Goal: Task Accomplishment & Management: Complete application form

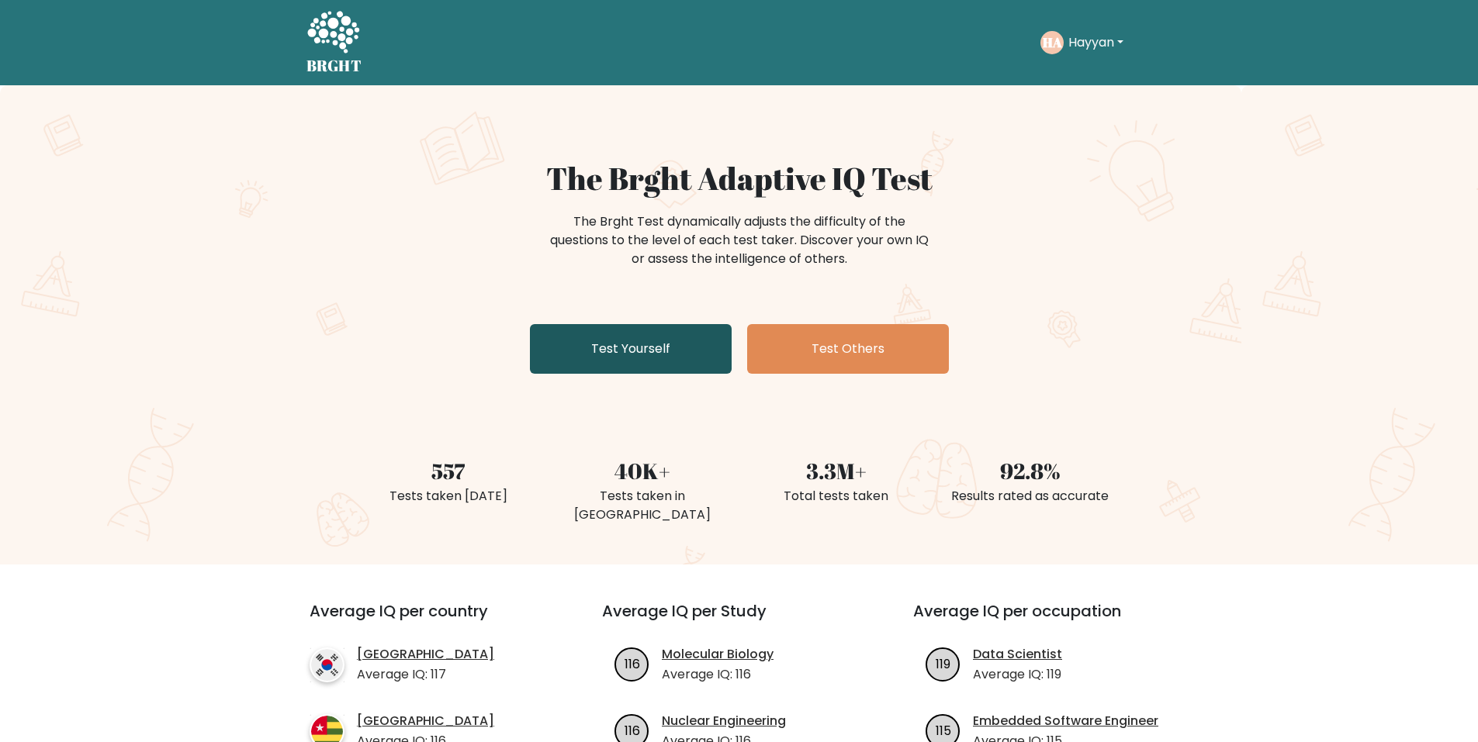
click at [706, 339] on link "Test Yourself" at bounding box center [631, 349] width 202 height 50
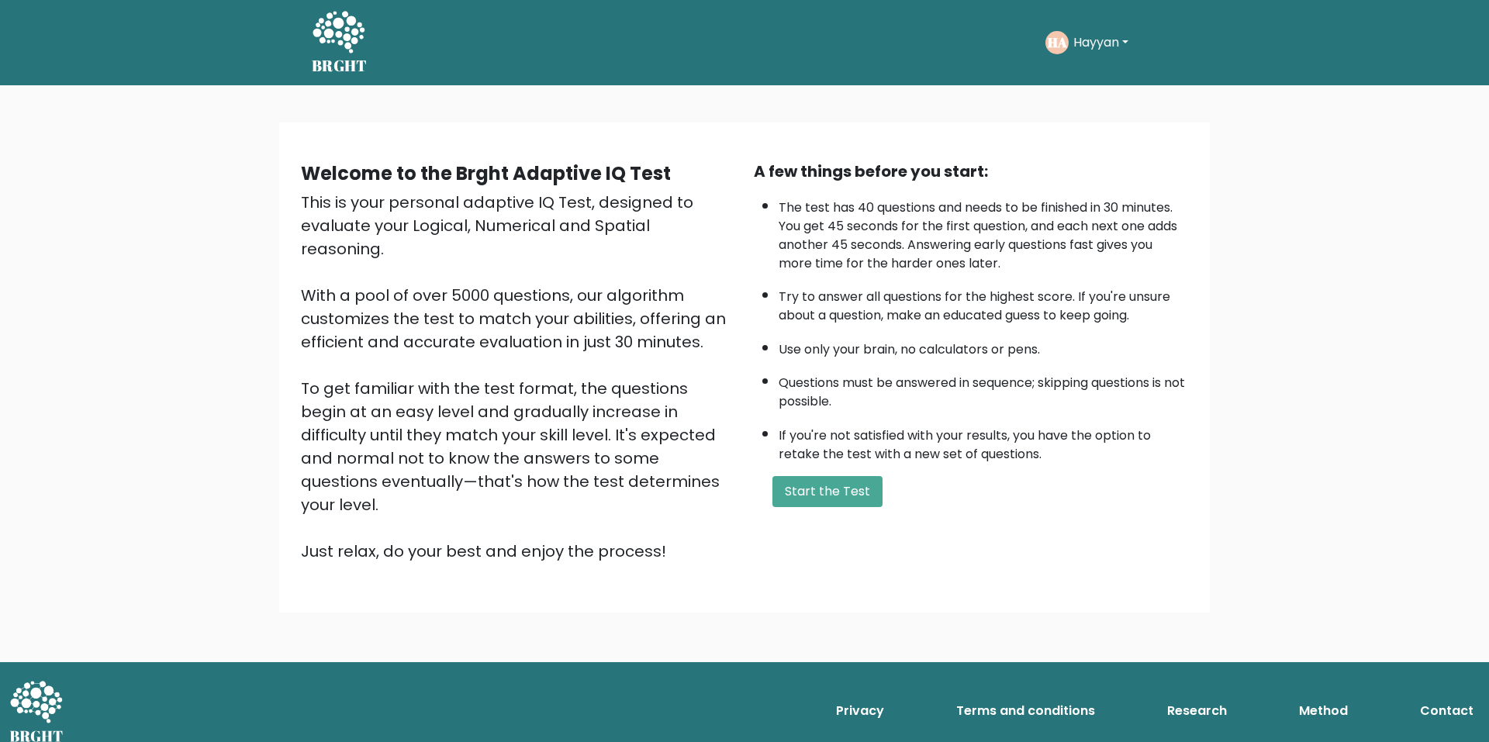
click at [1073, 36] on button "Hayyan" at bounding box center [1101, 43] width 64 height 20
click at [1097, 80] on link "Dashboard" at bounding box center [1107, 83] width 123 height 25
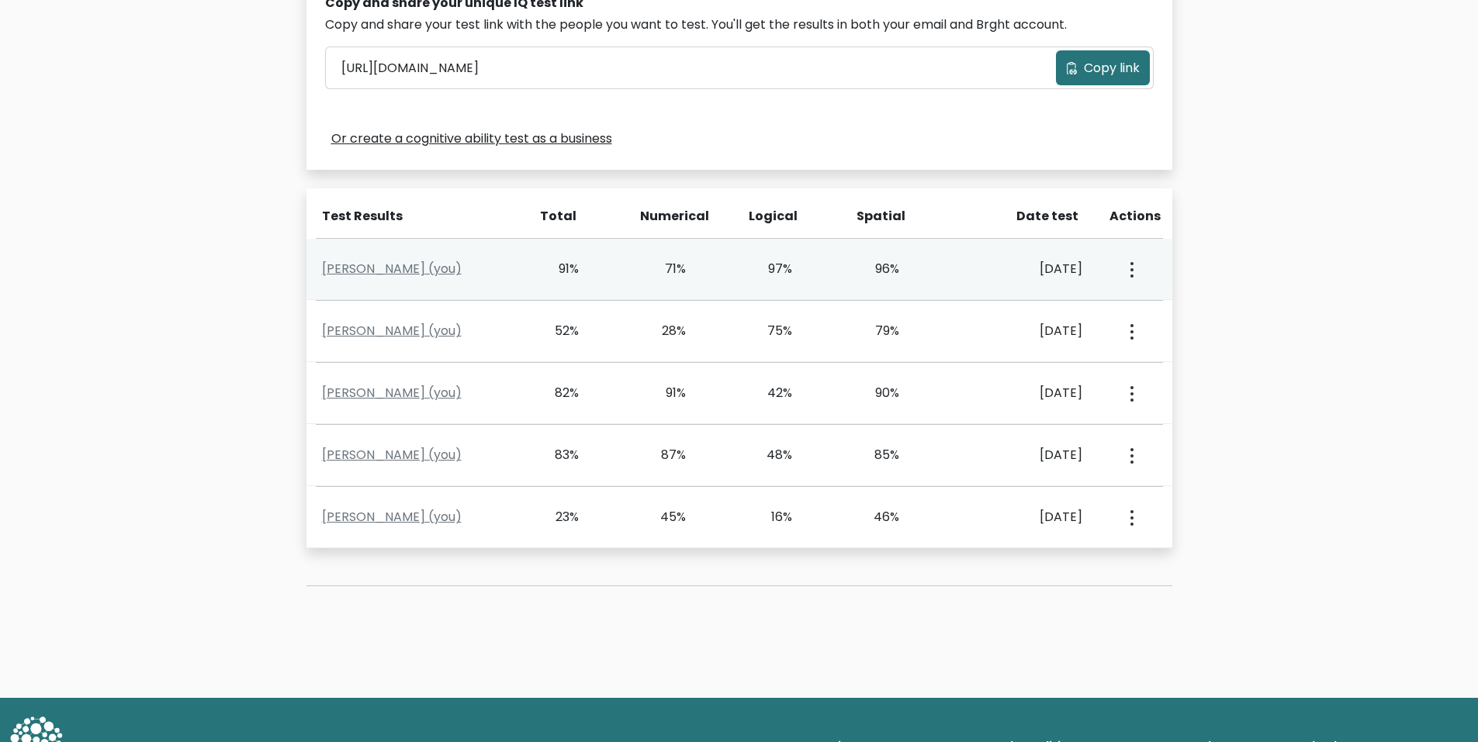
scroll to position [543, 0]
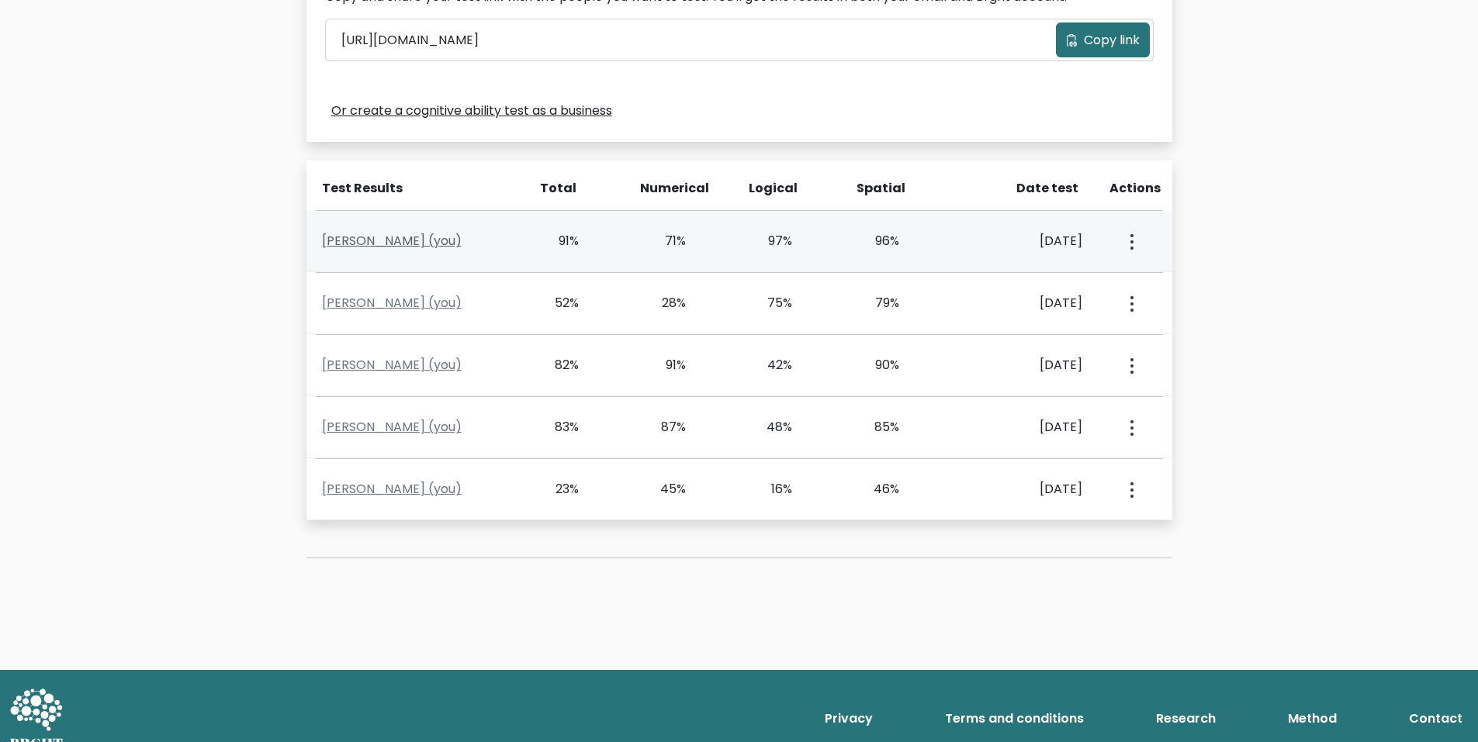
click at [372, 246] on link "HAYYAN ANSARI (you)" at bounding box center [392, 241] width 140 height 18
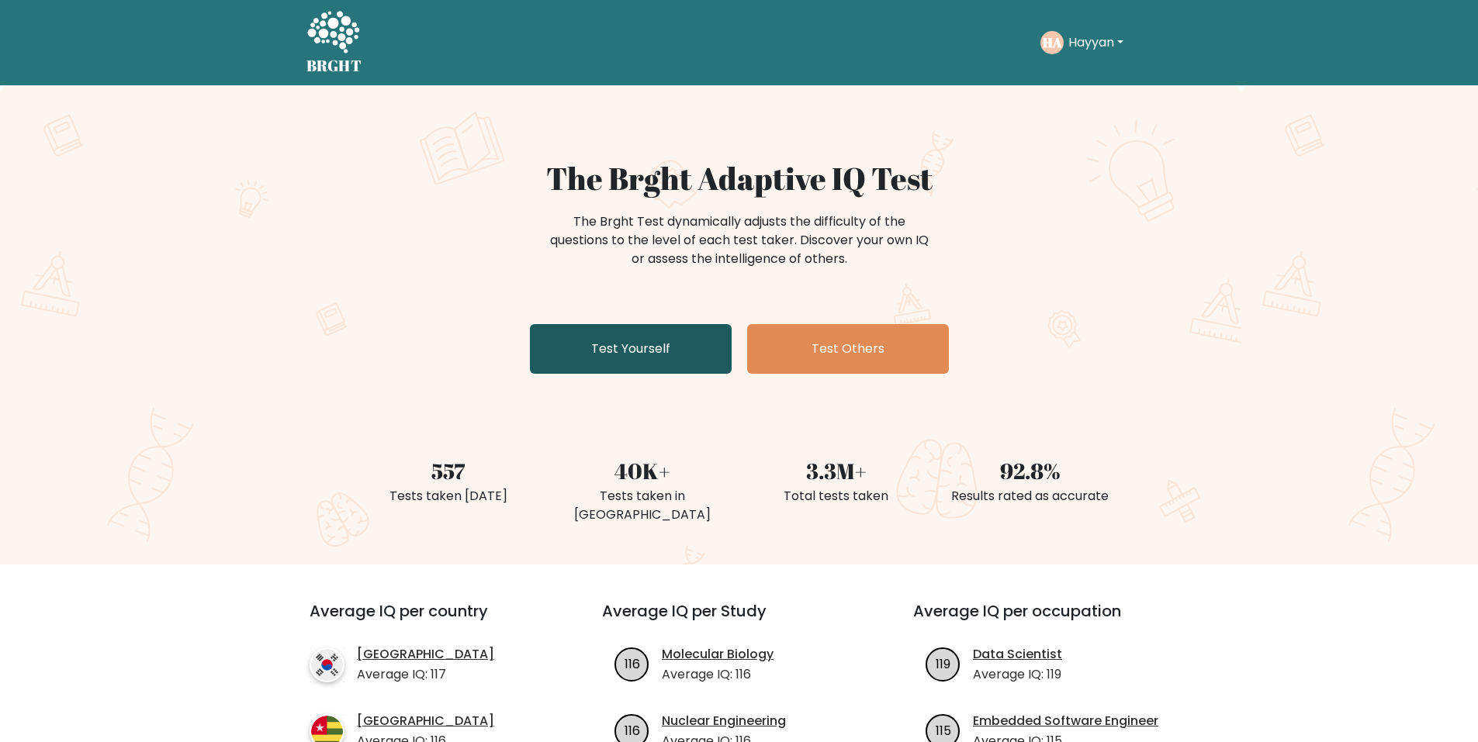
click at [640, 337] on link "Test Yourself" at bounding box center [631, 349] width 202 height 50
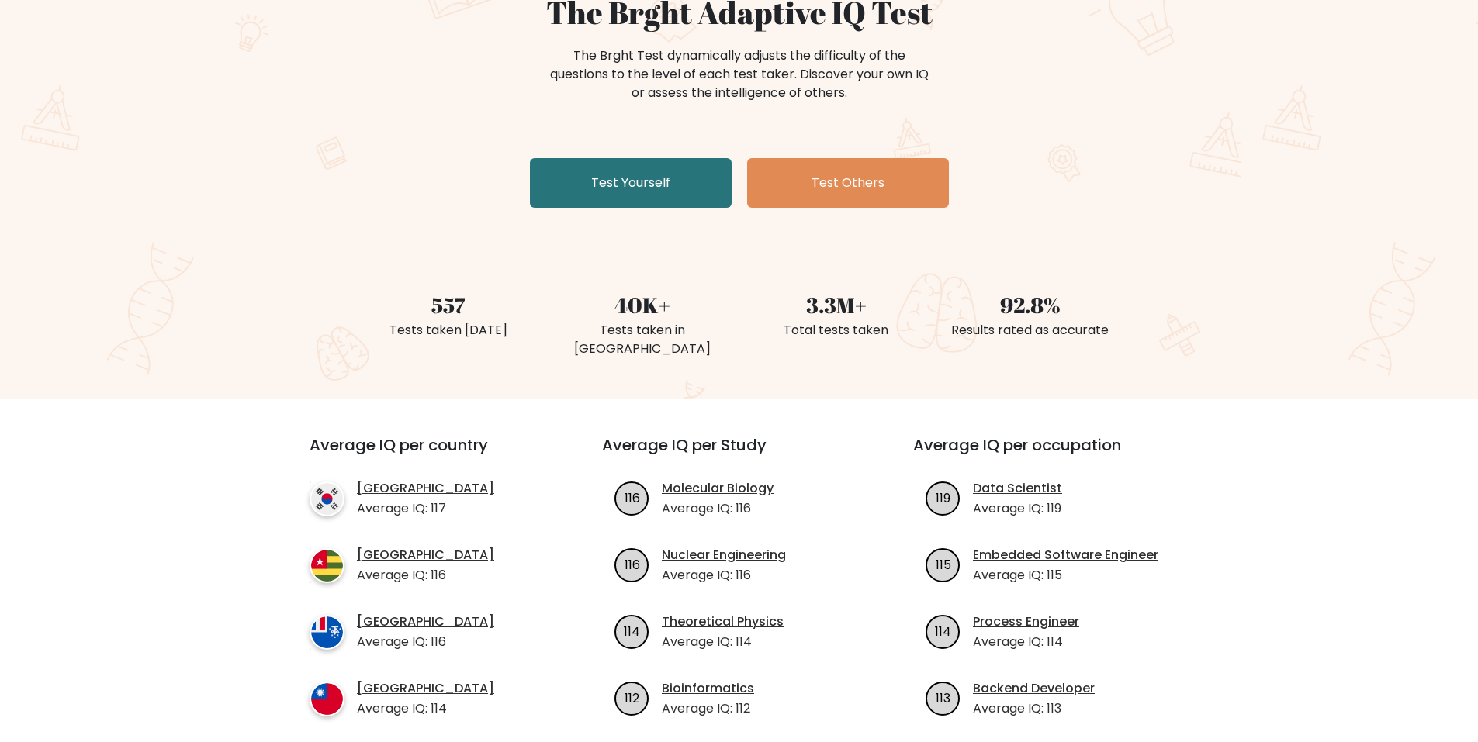
scroll to position [78, 0]
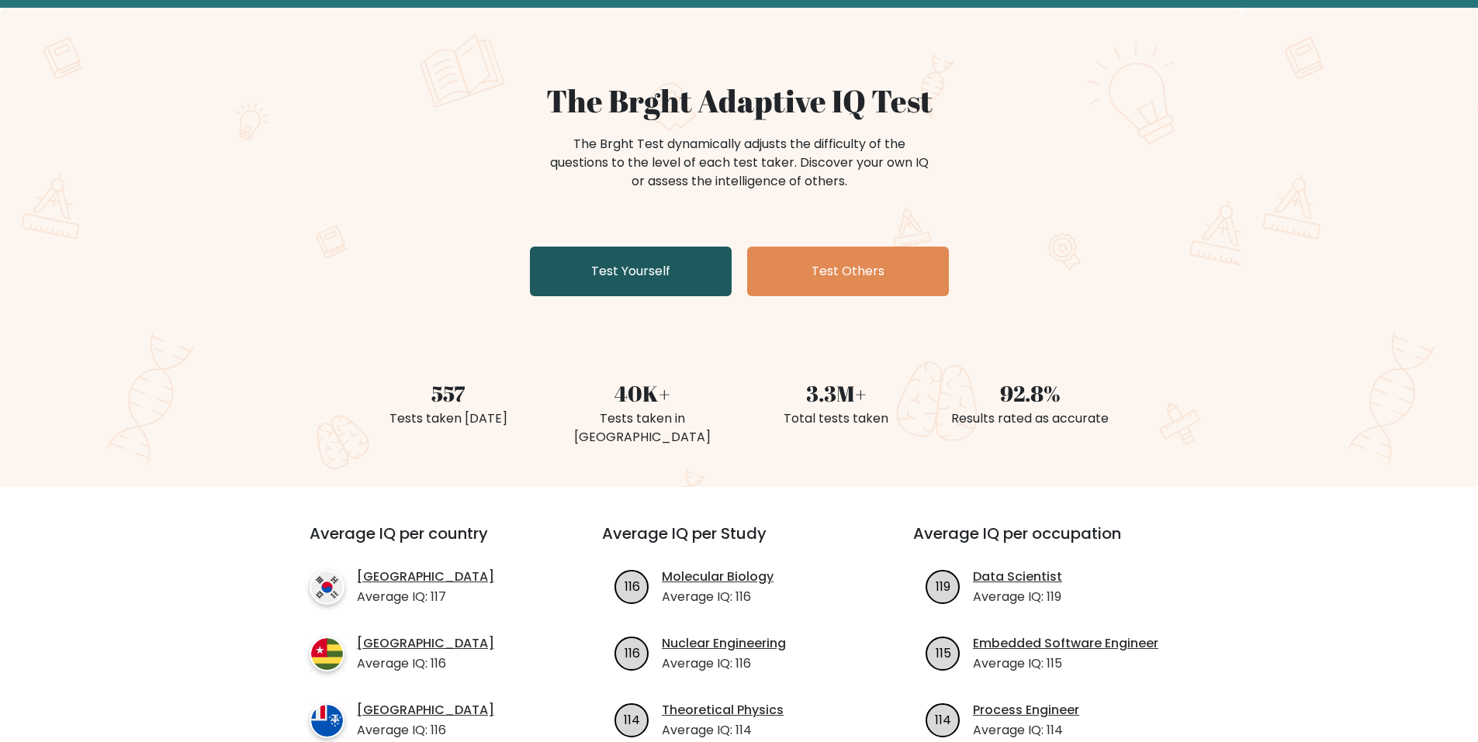
click at [607, 268] on link "Test Yourself" at bounding box center [631, 272] width 202 height 50
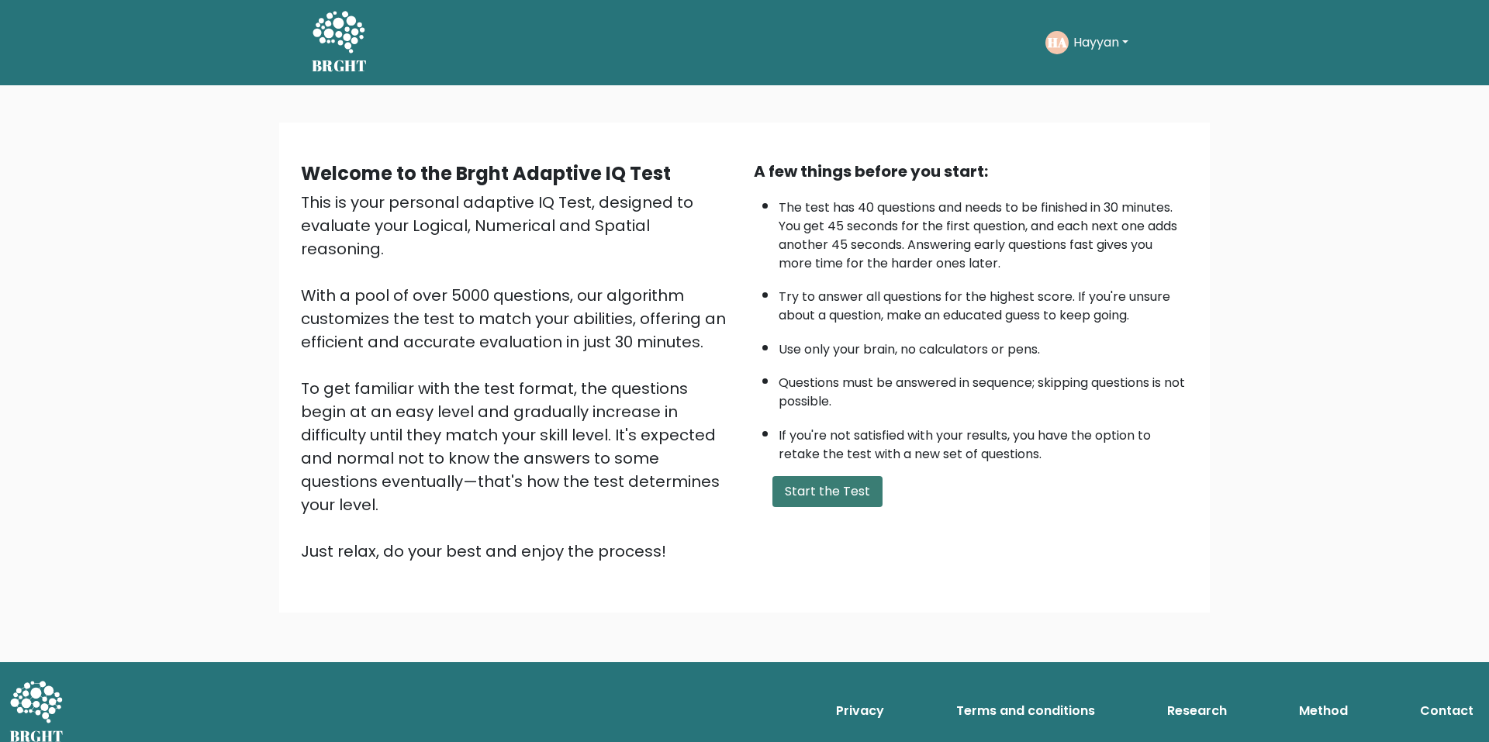
click at [822, 503] on button "Start the Test" at bounding box center [828, 491] width 110 height 31
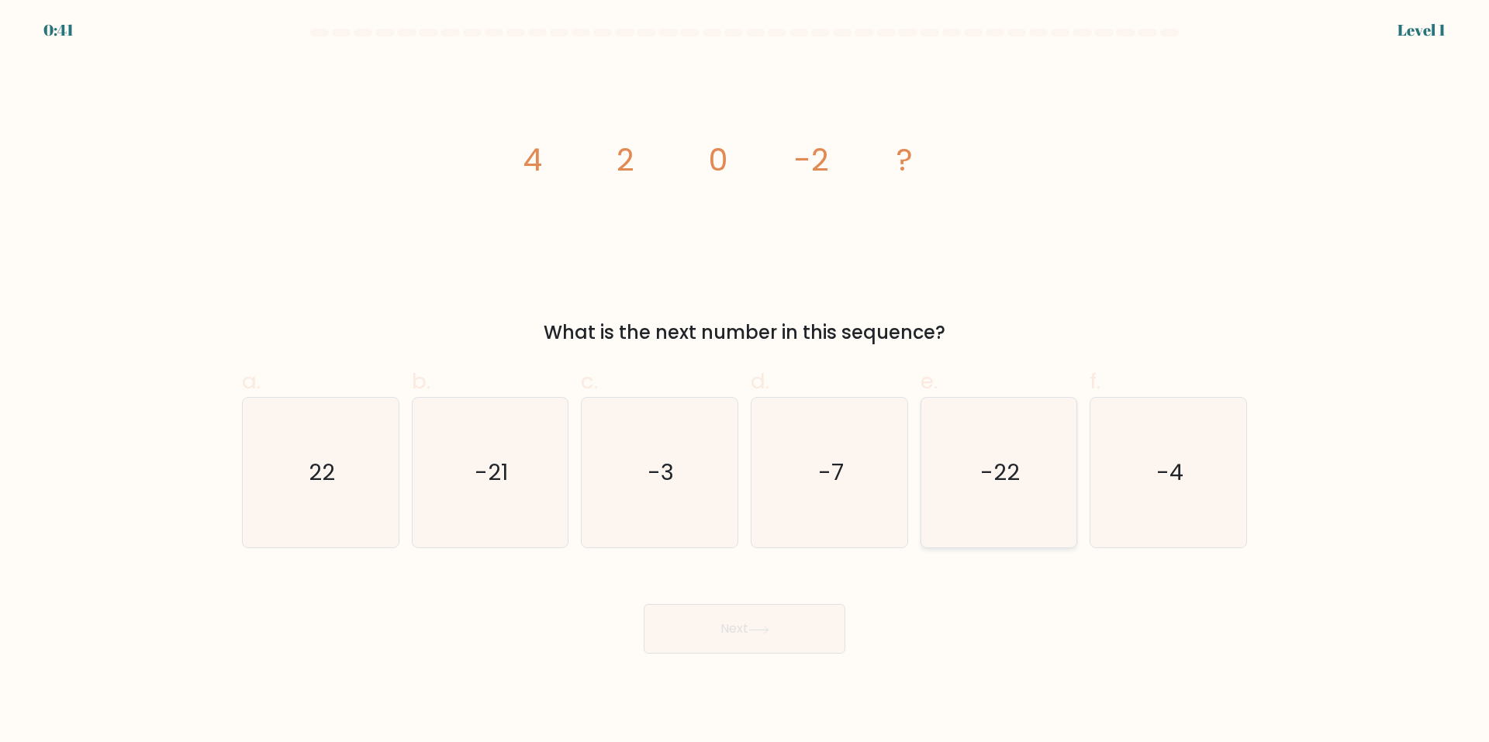
drag, startPoint x: 1126, startPoint y: 449, endPoint x: 1028, endPoint y: 524, distance: 124.0
click at [1122, 452] on icon "-4" at bounding box center [1169, 473] width 150 height 150
click at [745, 382] on input "f. -4" at bounding box center [745, 377] width 1 height 10
radio input "true"
click at [801, 619] on button "Next" at bounding box center [745, 629] width 202 height 50
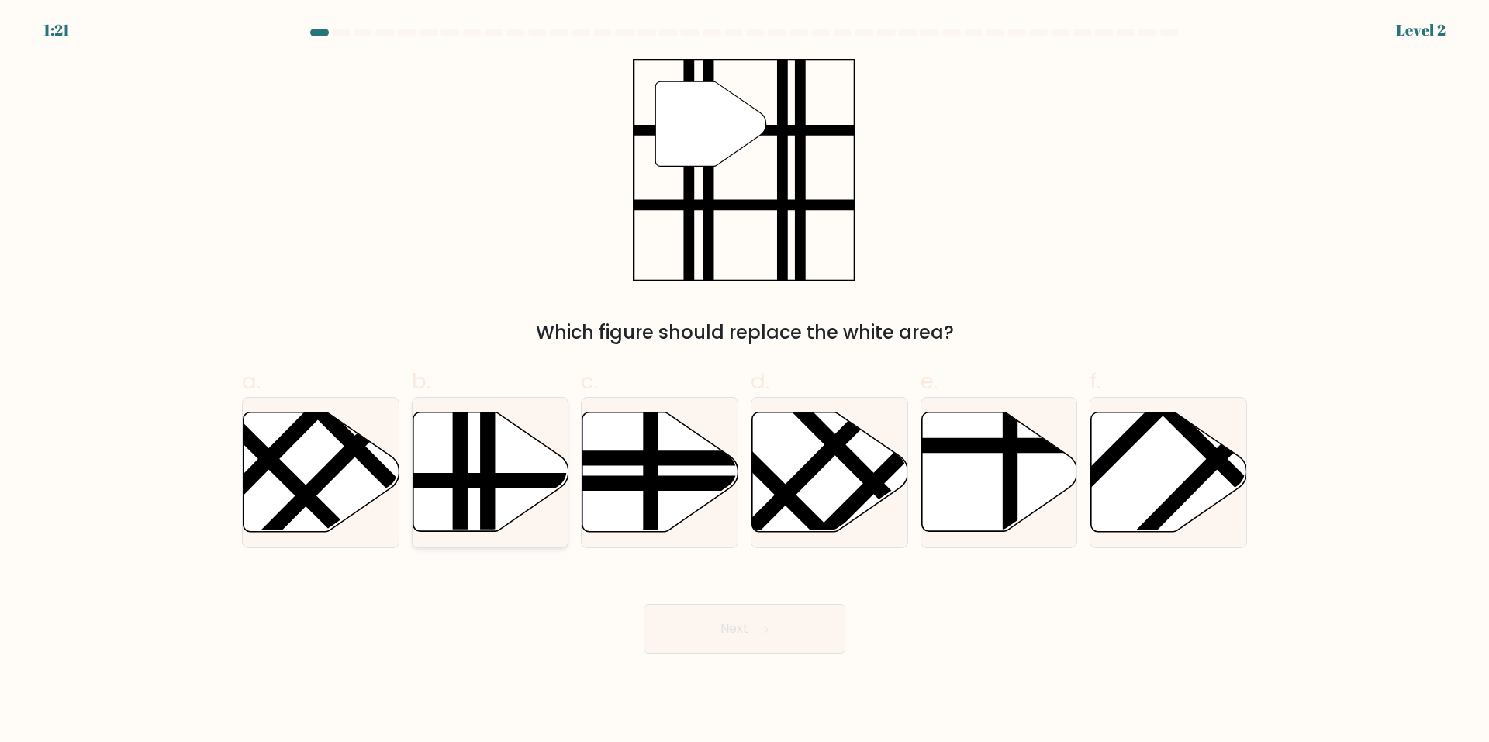
click at [518, 495] on icon at bounding box center [491, 472] width 156 height 119
click at [745, 382] on input "b." at bounding box center [745, 377] width 1 height 10
radio input "true"
click at [755, 634] on icon at bounding box center [759, 630] width 21 height 9
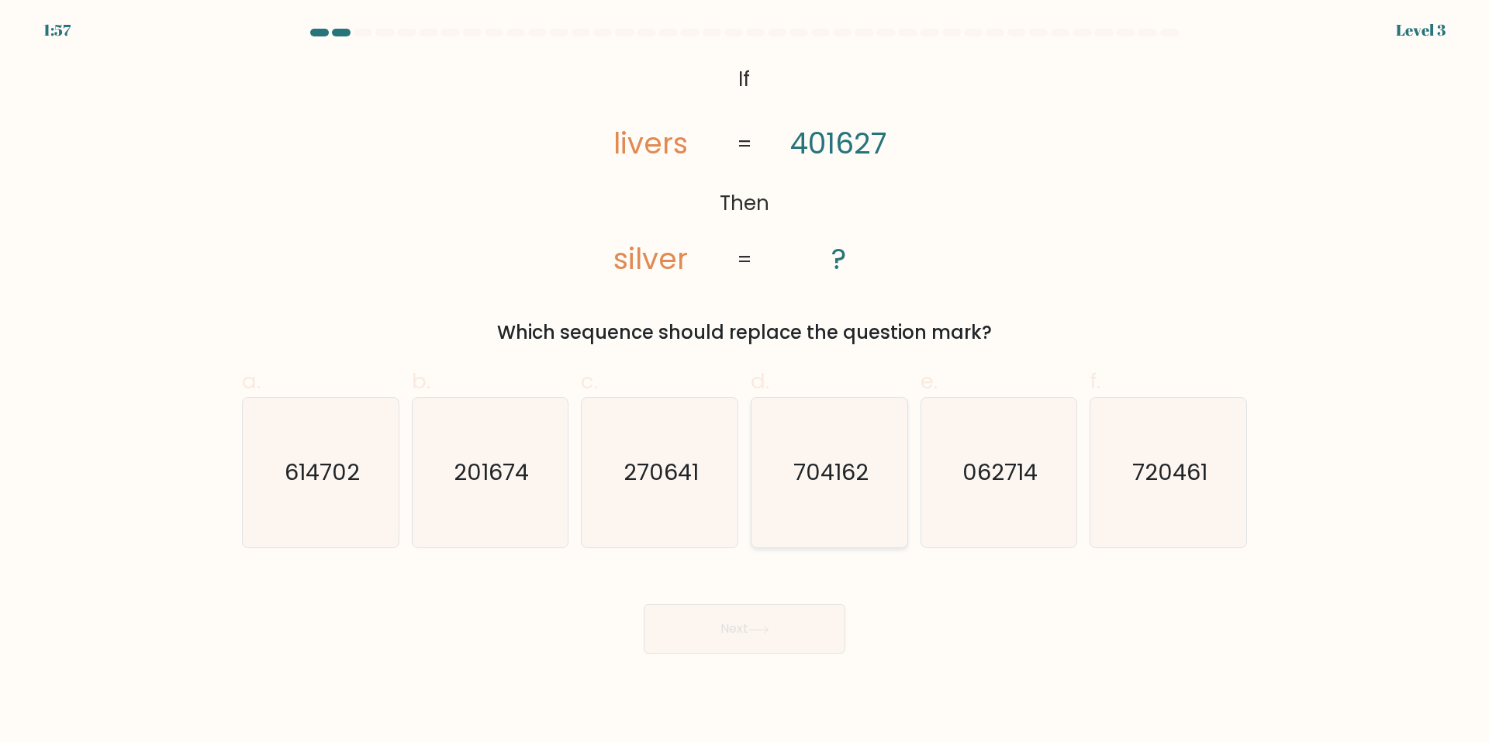
click at [852, 489] on icon "704162" at bounding box center [830, 473] width 150 height 150
click at [745, 382] on input "d. 704162" at bounding box center [745, 377] width 1 height 10
radio input "true"
click at [759, 616] on button "Next" at bounding box center [745, 629] width 202 height 50
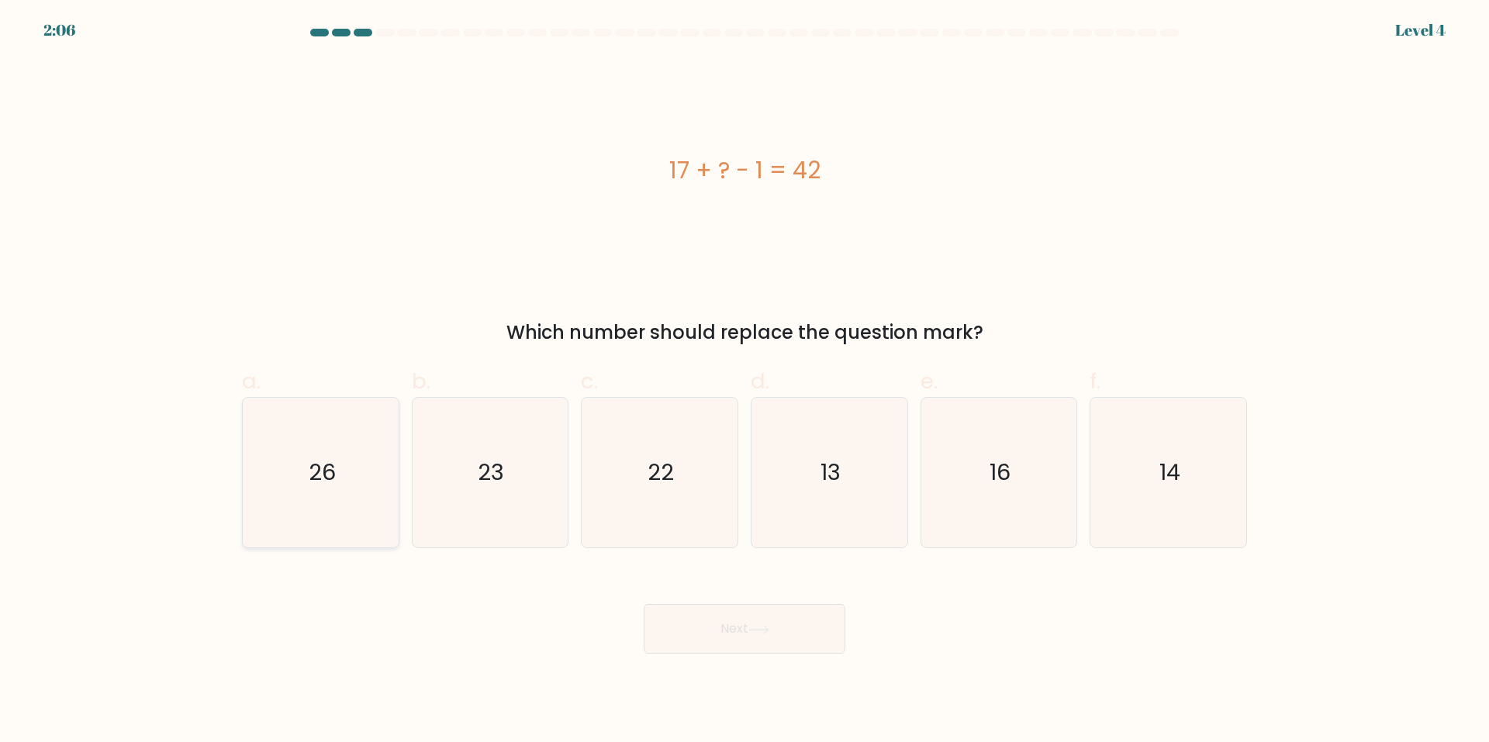
click at [382, 500] on icon "26" at bounding box center [321, 473] width 150 height 150
click at [745, 382] on input "a. 26" at bounding box center [745, 377] width 1 height 10
radio input "true"
click at [783, 619] on button "Next" at bounding box center [745, 629] width 202 height 50
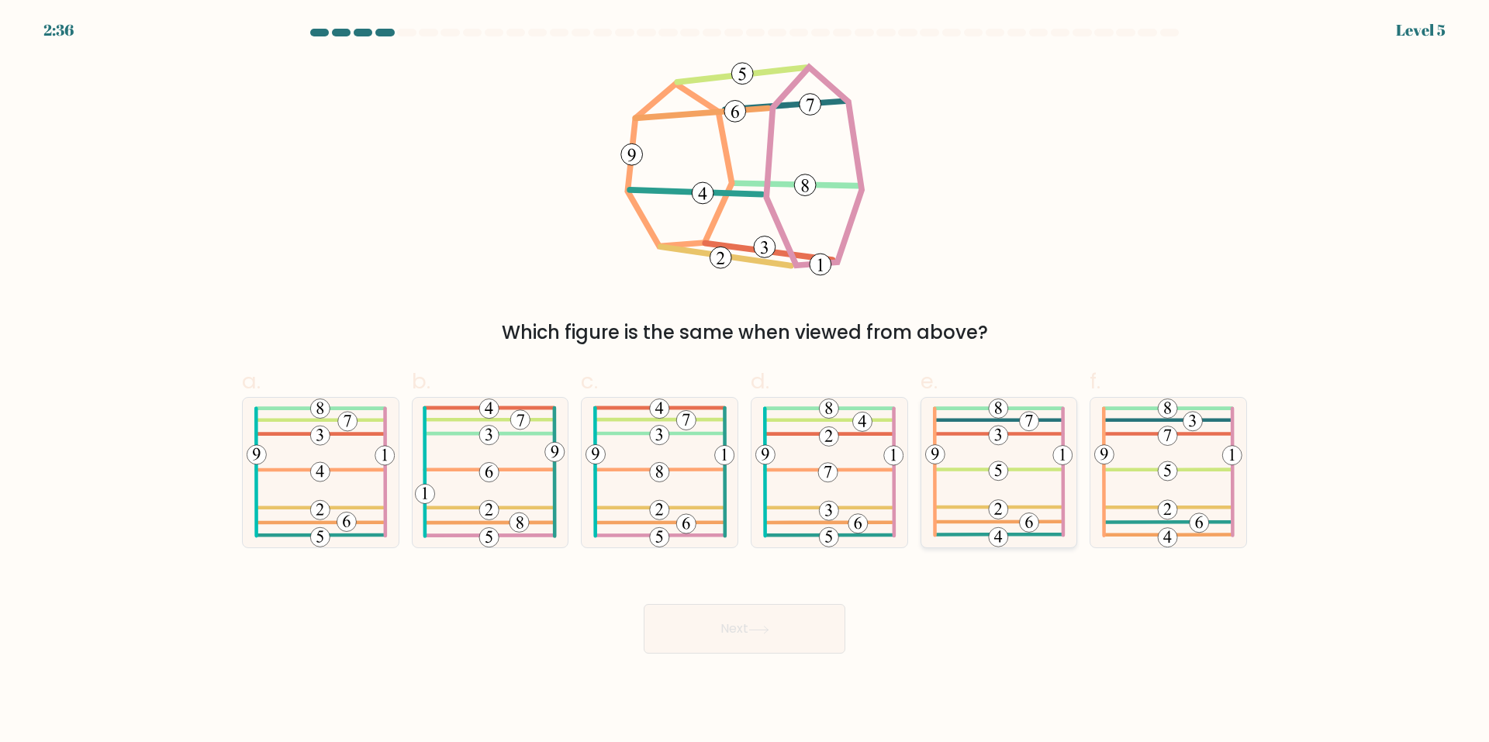
click at [1007, 510] on 688 at bounding box center [998, 509] width 19 height 19
click at [745, 382] on input "e." at bounding box center [745, 377] width 1 height 10
radio input "true"
click at [794, 631] on button "Next" at bounding box center [745, 629] width 202 height 50
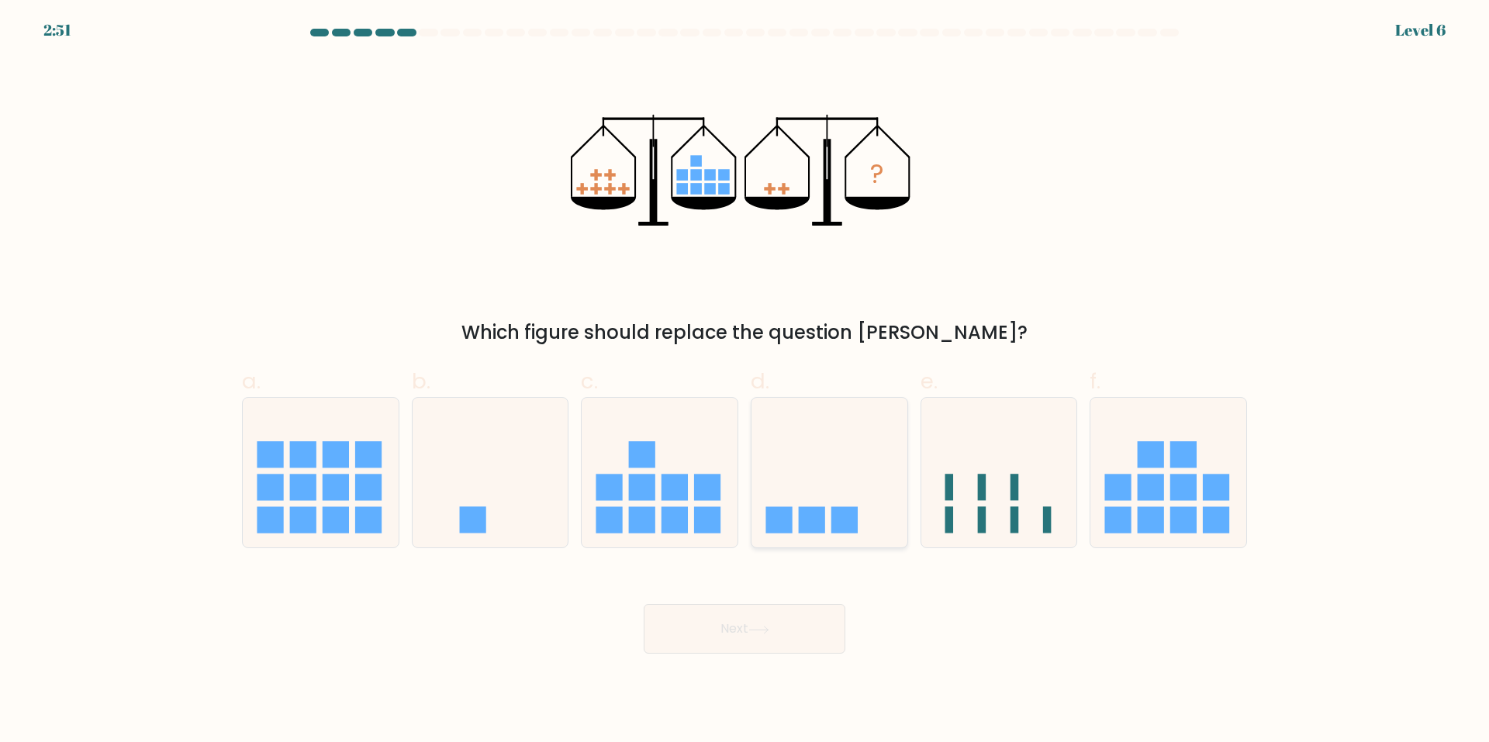
click at [897, 464] on icon at bounding box center [830, 473] width 156 height 129
click at [745, 382] on input "d." at bounding box center [745, 377] width 1 height 10
radio input "true"
click at [822, 617] on button "Next" at bounding box center [745, 629] width 202 height 50
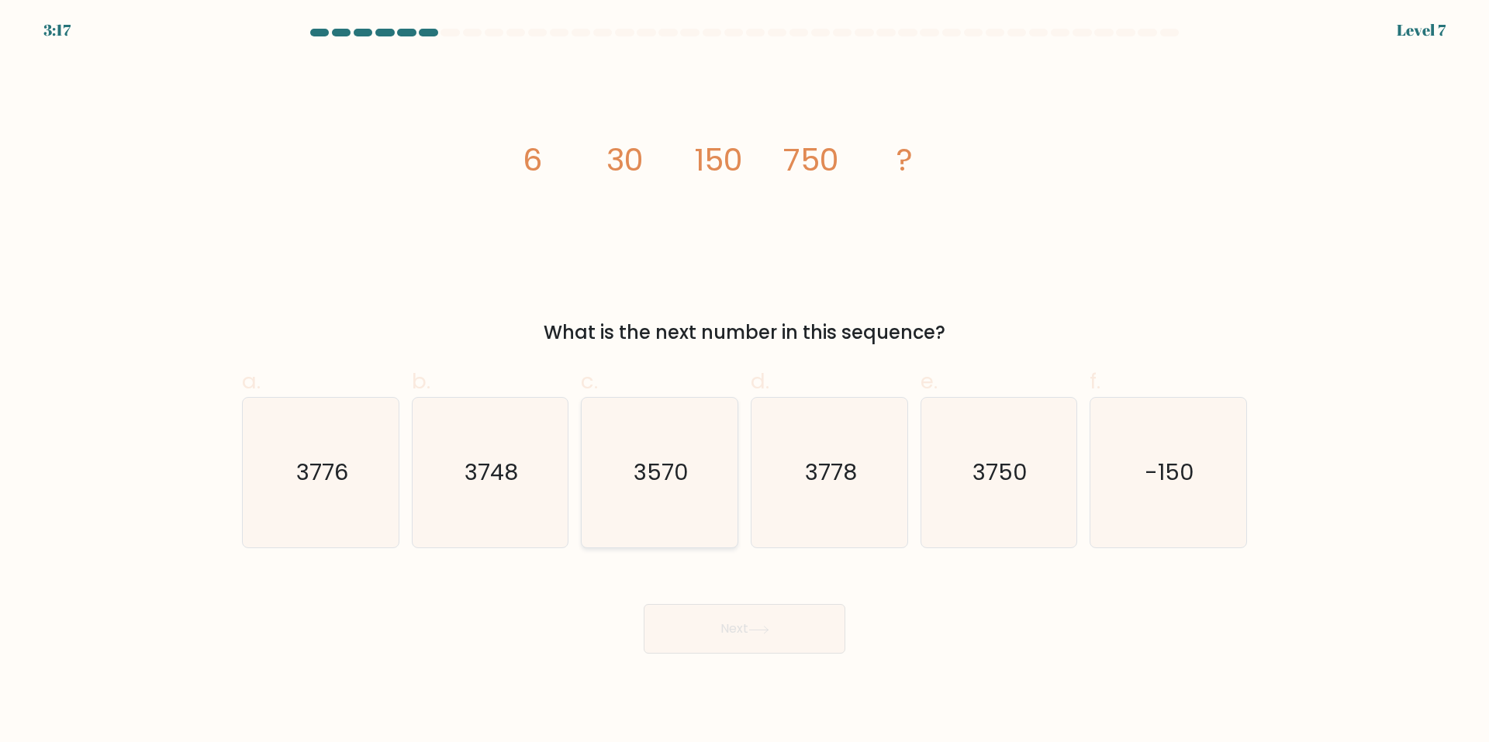
drag, startPoint x: 627, startPoint y: 503, endPoint x: 629, endPoint y: 529, distance: 26.5
click at [624, 503] on icon "3570" at bounding box center [660, 473] width 150 height 150
click at [745, 382] on input "c. 3570" at bounding box center [745, 377] width 1 height 10
radio input "true"
click at [676, 633] on button "Next" at bounding box center [745, 629] width 202 height 50
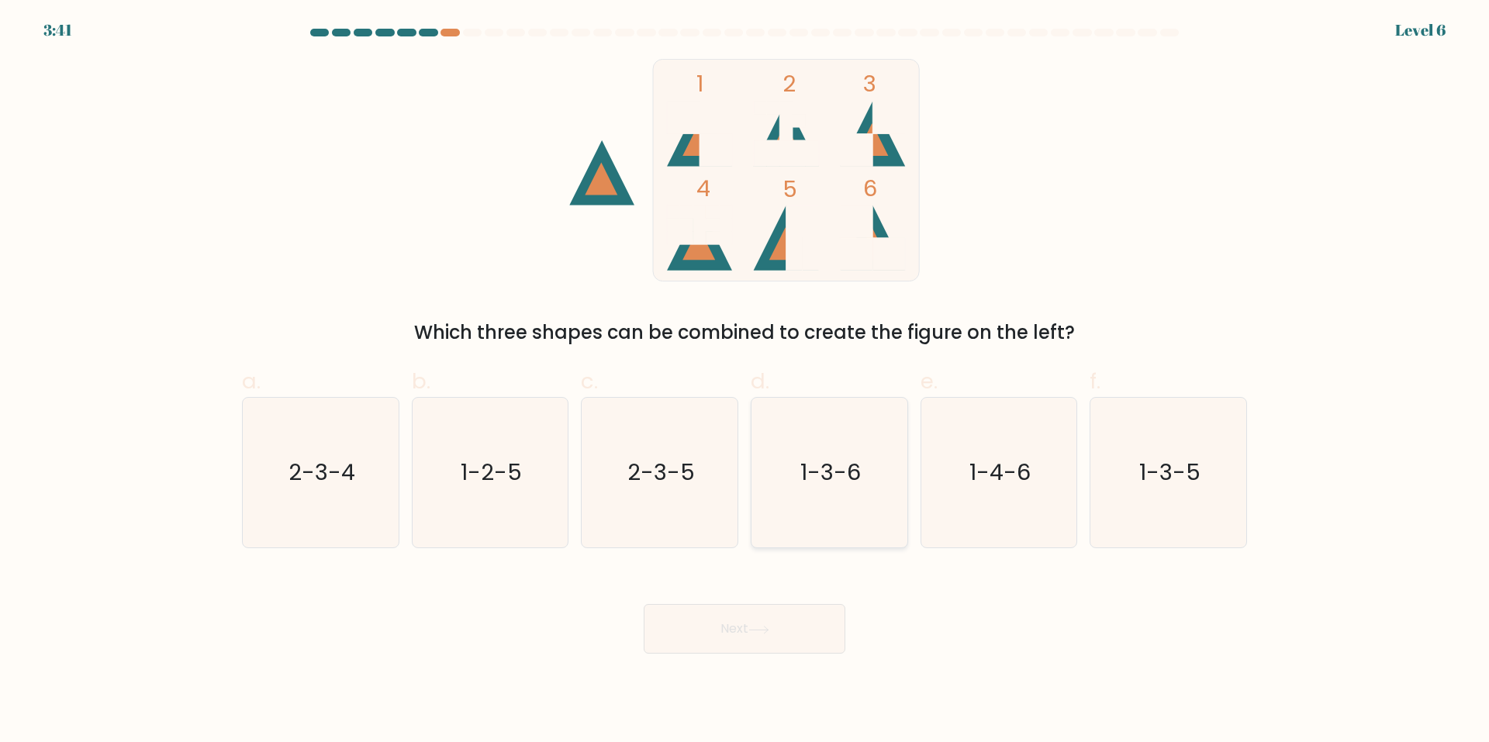
click at [788, 479] on icon "1-3-6" at bounding box center [830, 473] width 150 height 150
click at [745, 382] on input "d. 1-3-6" at bounding box center [745, 377] width 1 height 10
radio input "true"
click at [690, 615] on button "Next" at bounding box center [745, 629] width 202 height 50
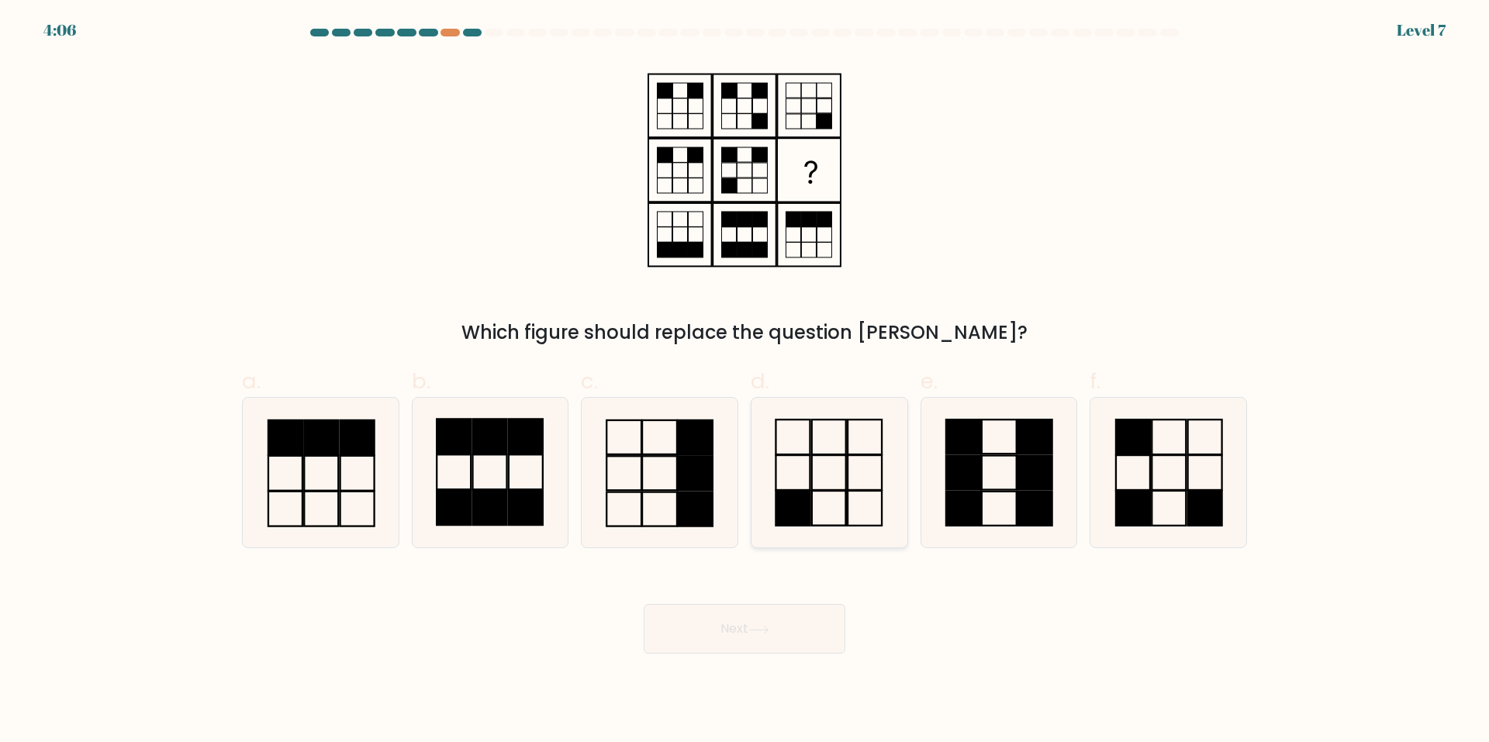
click at [812, 486] on icon at bounding box center [830, 473] width 150 height 150
click at [745, 382] on input "d." at bounding box center [745, 377] width 1 height 10
radio input "true"
click at [725, 638] on button "Next" at bounding box center [745, 629] width 202 height 50
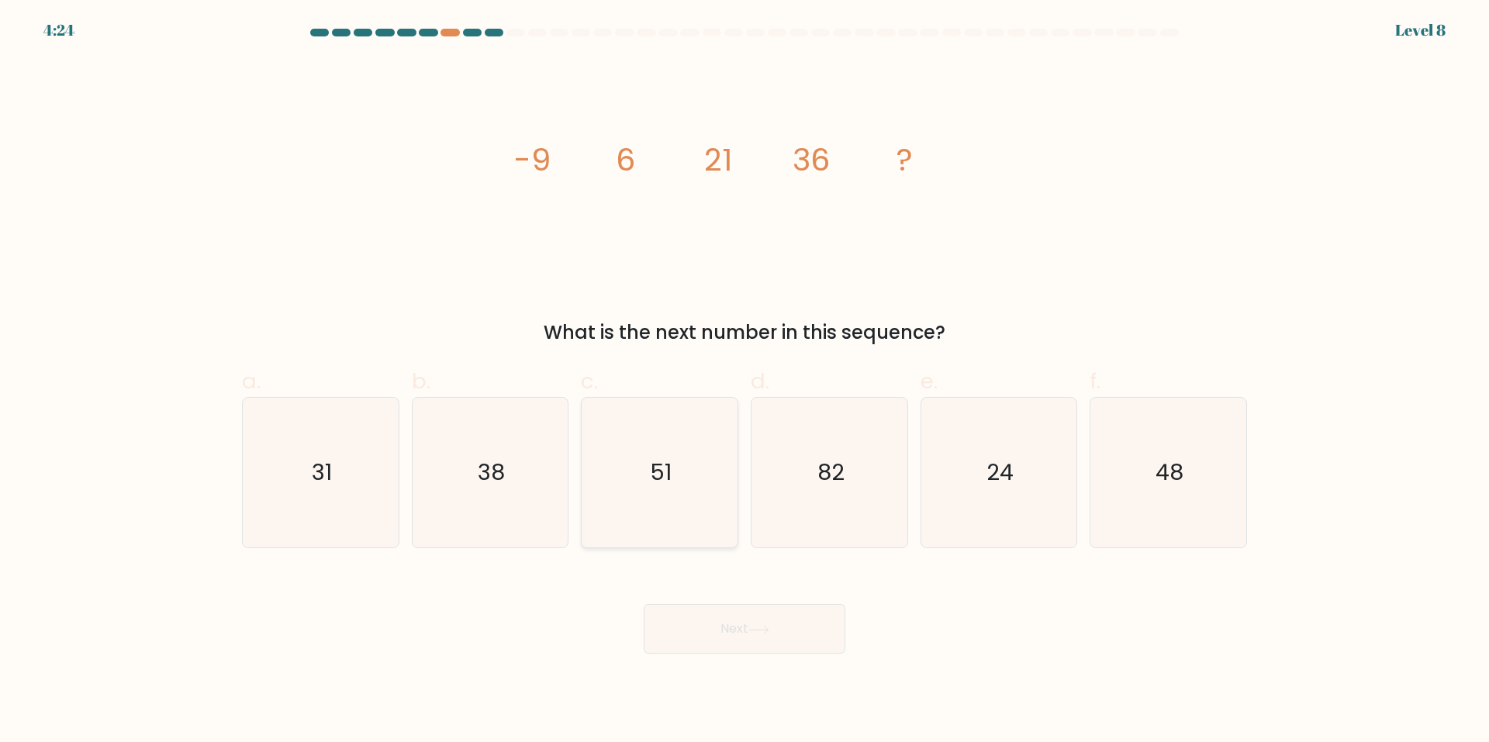
click at [643, 436] on icon "51" at bounding box center [660, 473] width 150 height 150
click at [745, 382] on input "c. 51" at bounding box center [745, 377] width 1 height 10
radio input "true"
click at [763, 631] on icon at bounding box center [759, 630] width 21 height 9
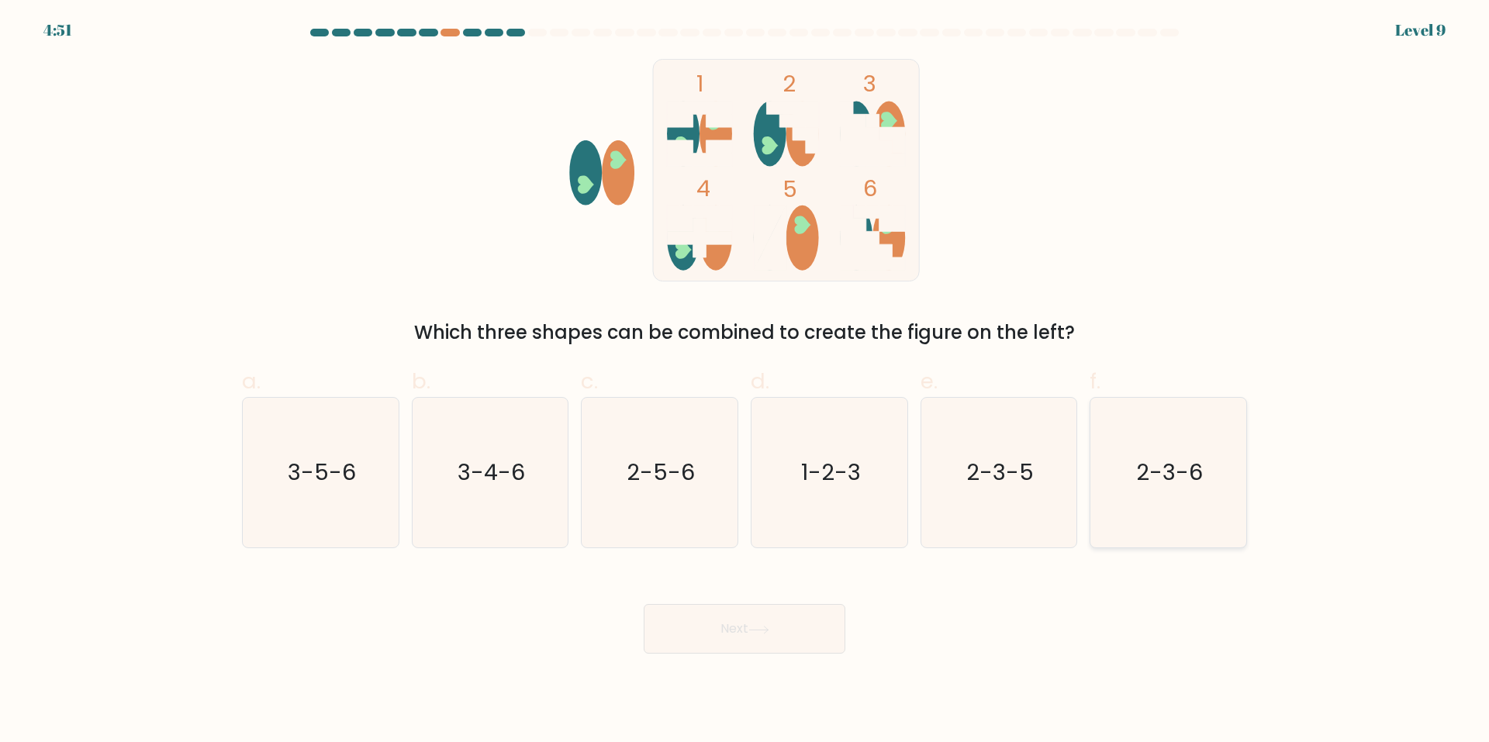
click at [1140, 475] on text "2-3-6" at bounding box center [1170, 473] width 67 height 31
click at [745, 382] on input "f. 2-3-6" at bounding box center [745, 377] width 1 height 10
radio input "true"
click at [738, 652] on button "Next" at bounding box center [745, 629] width 202 height 50
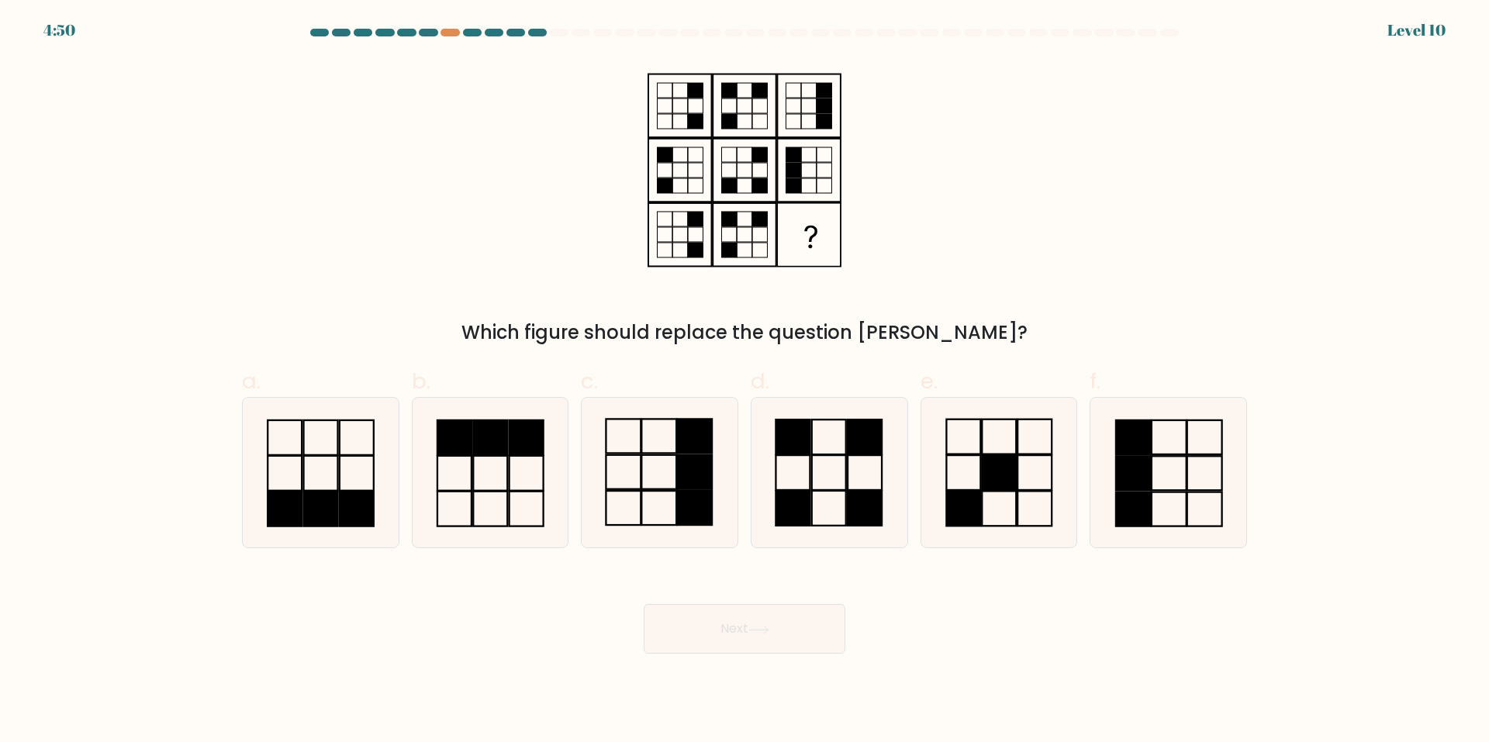
click at [735, 635] on button "Next" at bounding box center [745, 629] width 202 height 50
click at [586, 321] on div "Which figure should replace the question [PERSON_NAME]?" at bounding box center [744, 333] width 987 height 28
click at [352, 517] on rect at bounding box center [357, 509] width 34 height 35
click at [745, 382] on input "a." at bounding box center [745, 377] width 1 height 10
radio input "true"
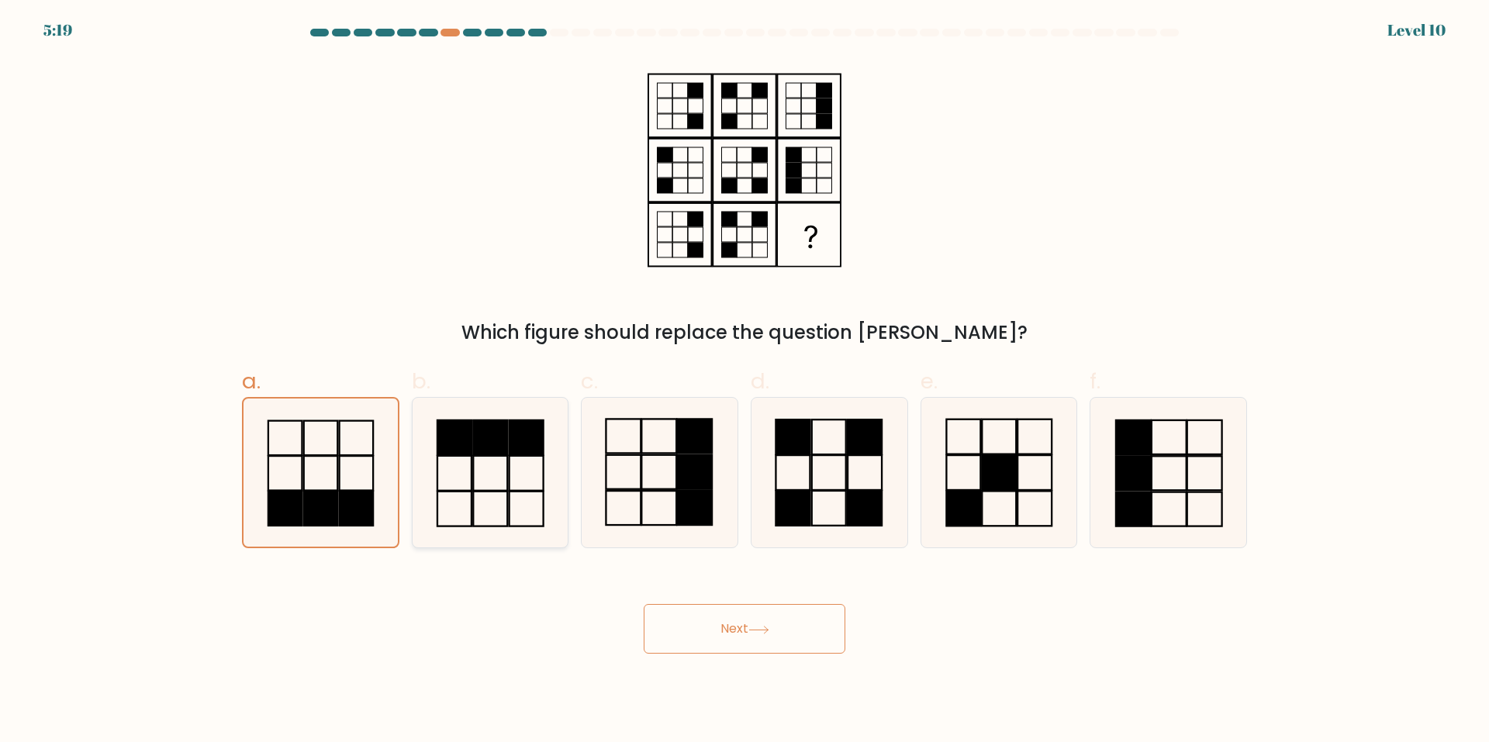
click at [494, 511] on icon at bounding box center [490, 473] width 150 height 150
click at [745, 382] on input "b." at bounding box center [745, 377] width 1 height 10
radio input "true"
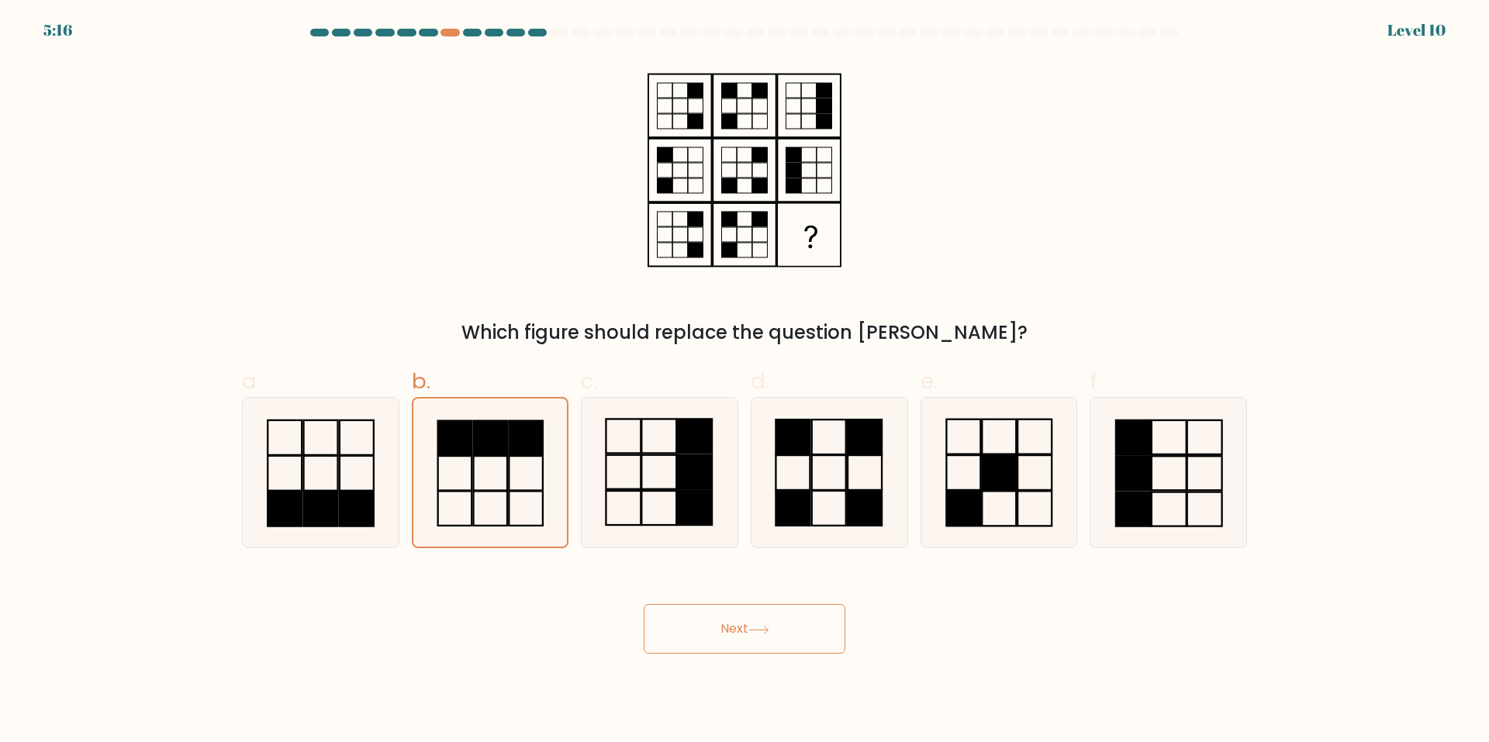
click at [662, 632] on button "Next" at bounding box center [745, 629] width 202 height 50
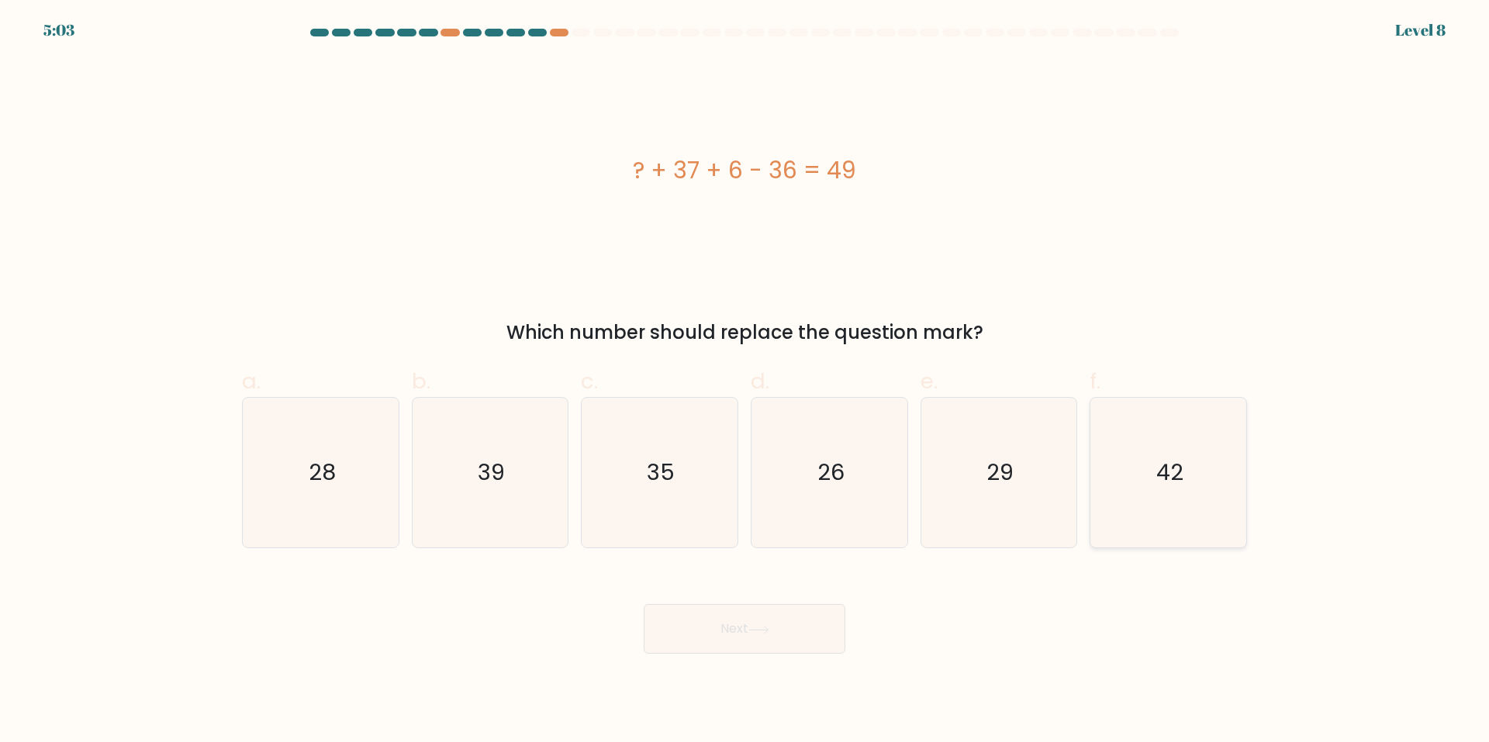
click at [1157, 492] on icon "42" at bounding box center [1169, 473] width 150 height 150
click at [745, 382] on input "f. 42" at bounding box center [745, 377] width 1 height 10
radio input "true"
click at [743, 630] on button "Next" at bounding box center [745, 629] width 202 height 50
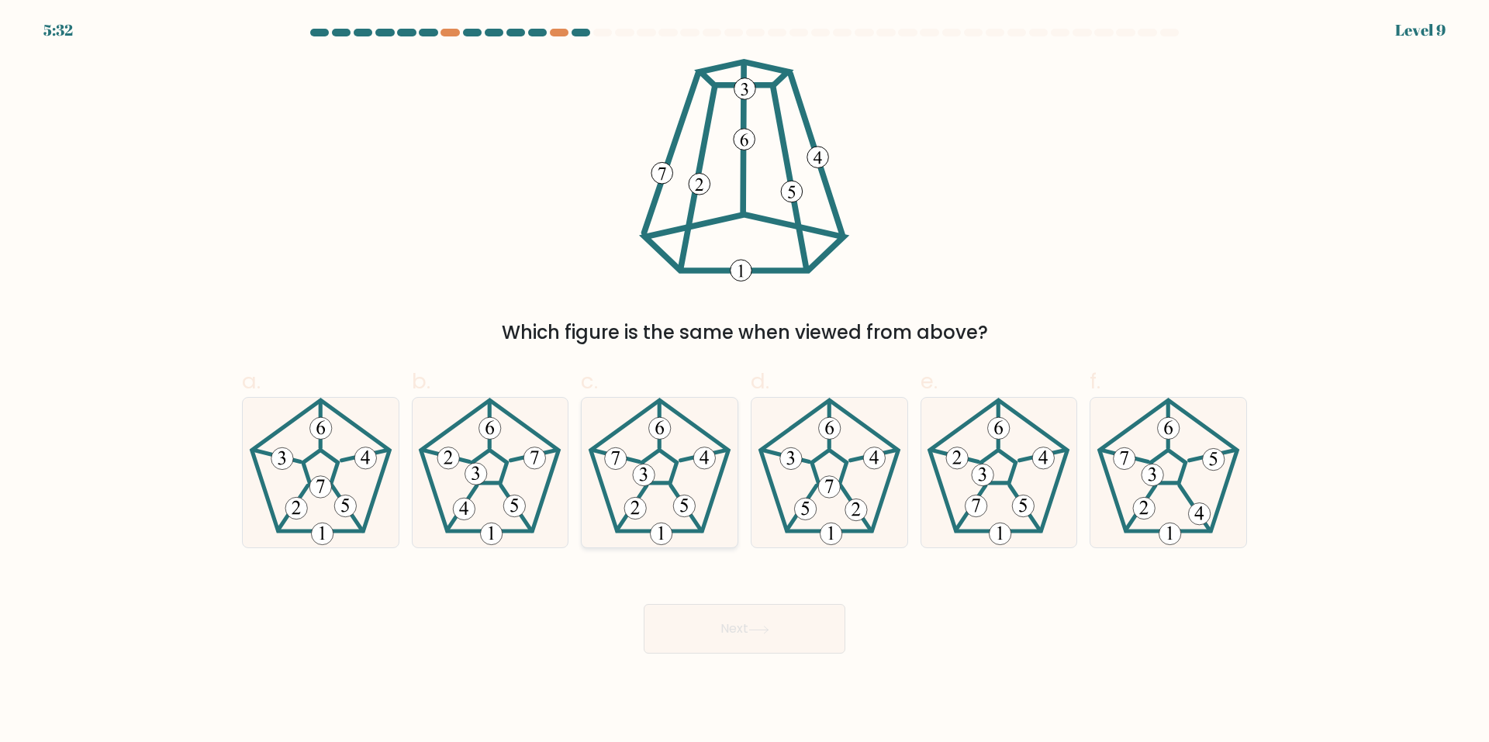
click at [639, 534] on icon at bounding box center [660, 473] width 150 height 150
click at [745, 382] on input "c." at bounding box center [745, 377] width 1 height 10
radio input "true"
click at [747, 630] on button "Next" at bounding box center [745, 629] width 202 height 50
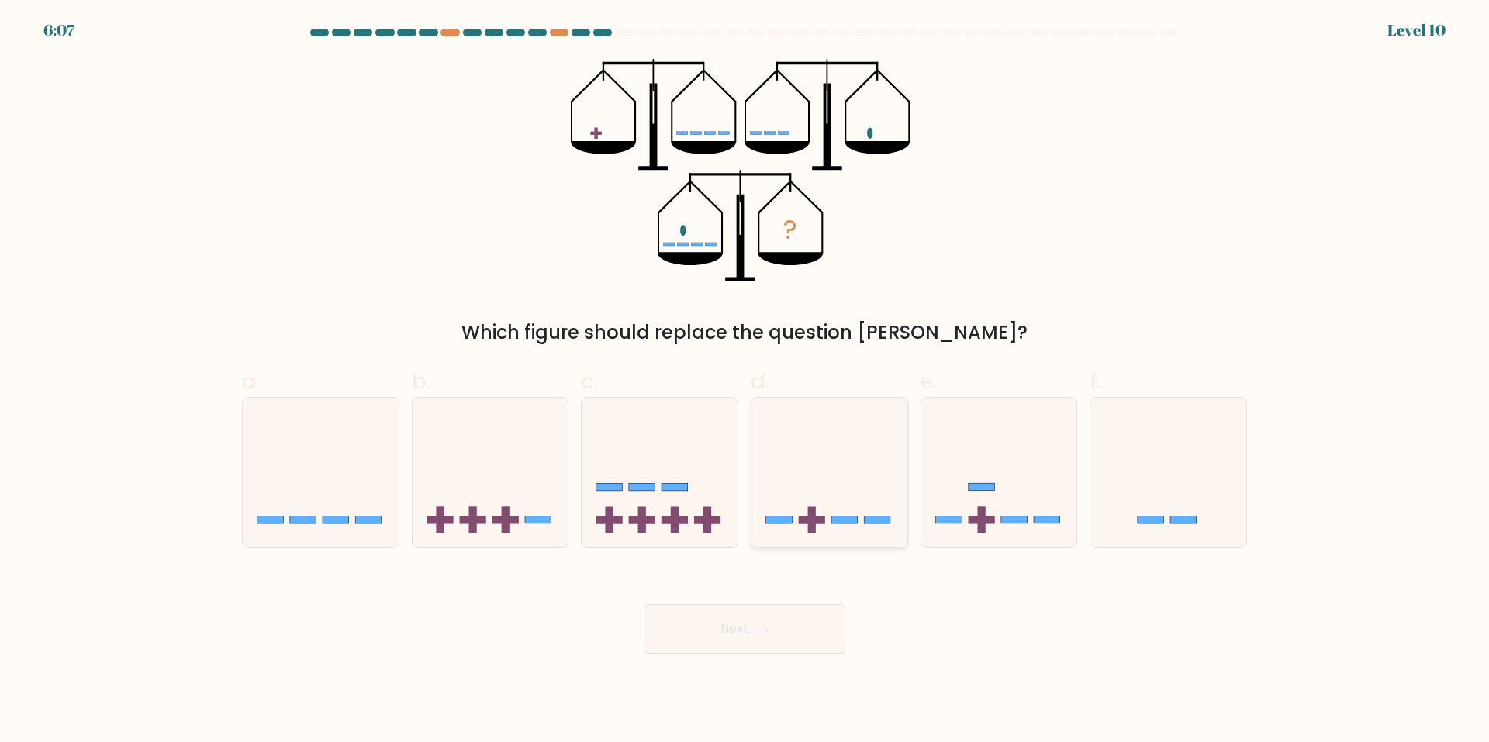
click at [789, 478] on icon at bounding box center [830, 473] width 156 height 129
click at [745, 382] on input "d." at bounding box center [745, 377] width 1 height 10
radio input "true"
click at [748, 637] on button "Next" at bounding box center [745, 629] width 202 height 50
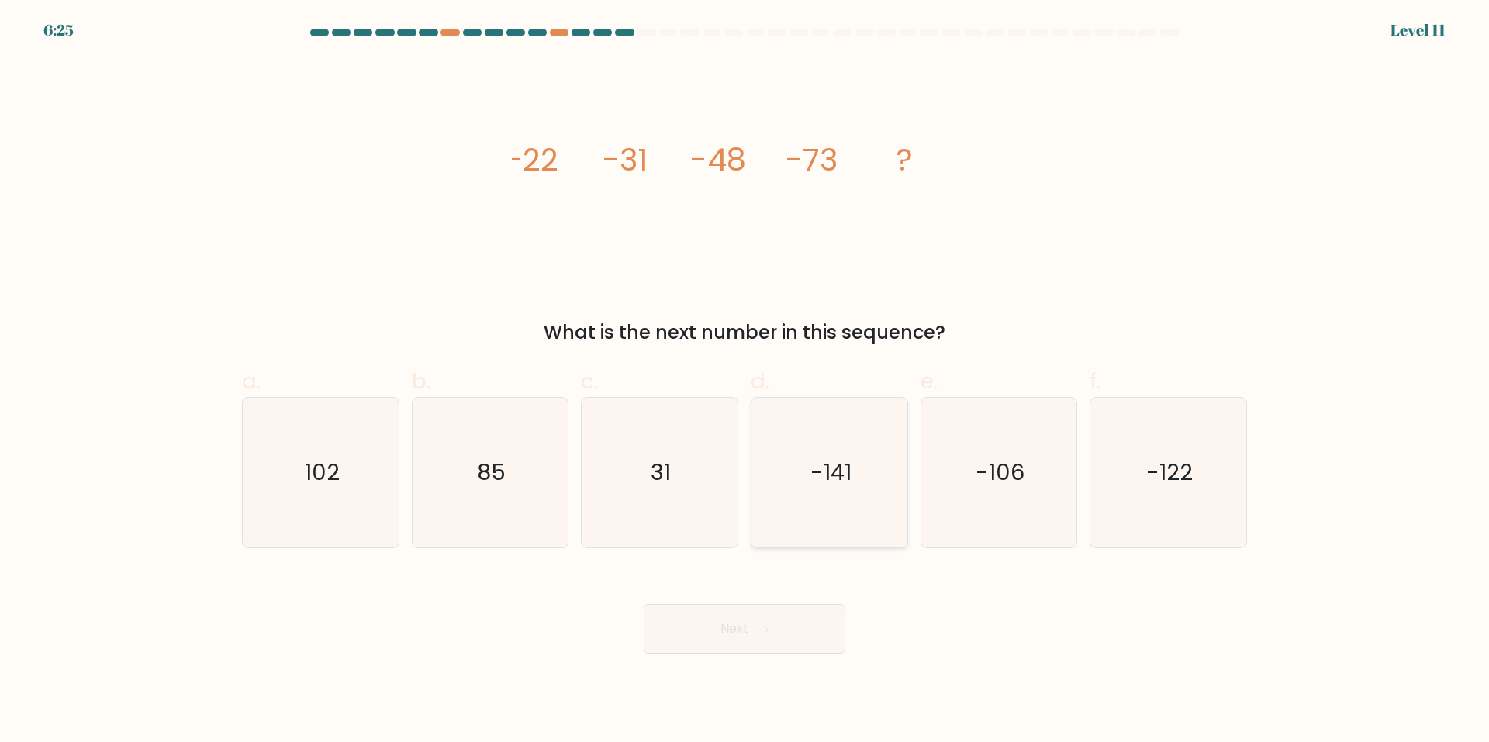
click at [801, 477] on icon "-141" at bounding box center [830, 473] width 150 height 150
click at [745, 382] on input "d. -141" at bounding box center [745, 377] width 1 height 10
radio input "true"
click at [825, 608] on button "Next" at bounding box center [745, 629] width 202 height 50
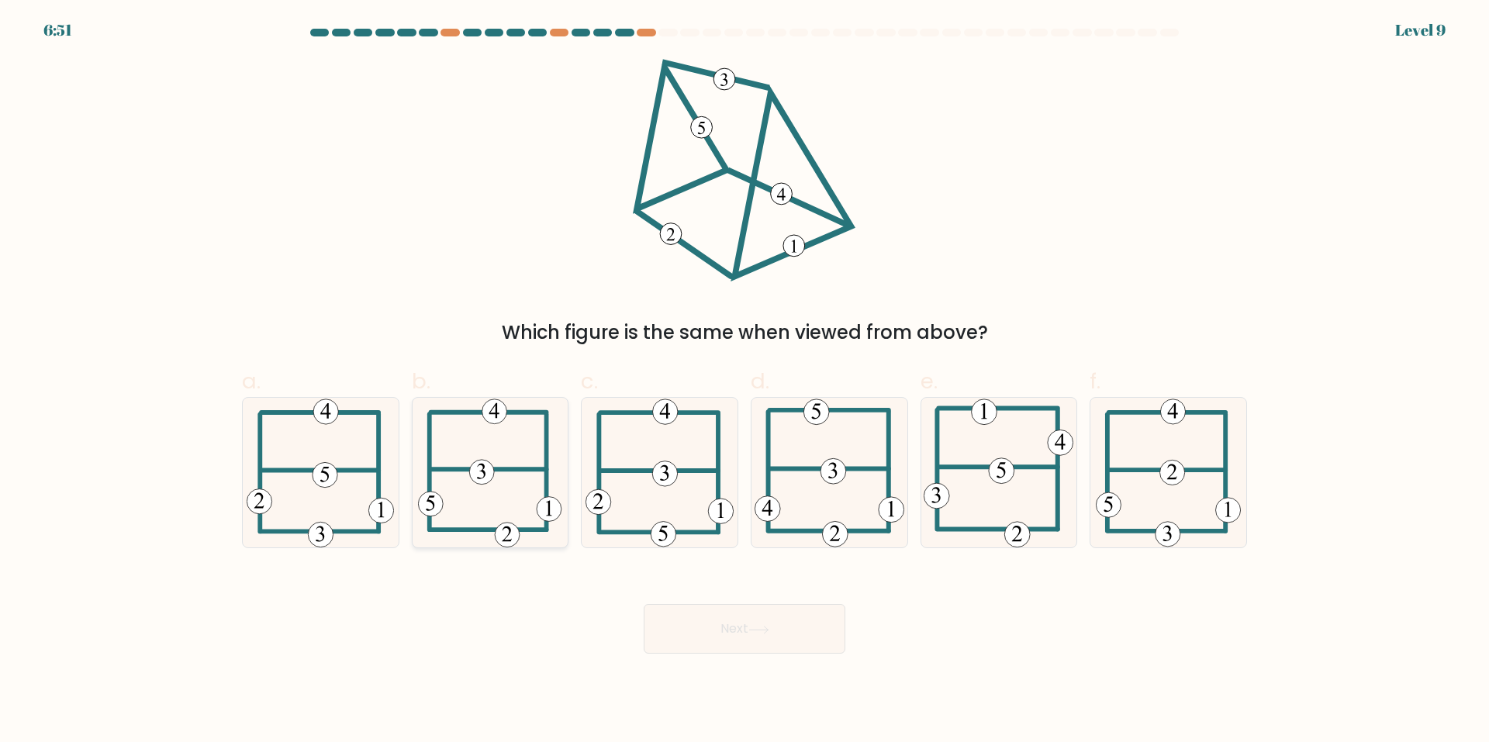
click at [501, 527] on 595 at bounding box center [507, 535] width 25 height 25
click at [745, 382] on input "b." at bounding box center [745, 377] width 1 height 10
radio input "true"
click at [697, 626] on button "Next" at bounding box center [745, 629] width 202 height 50
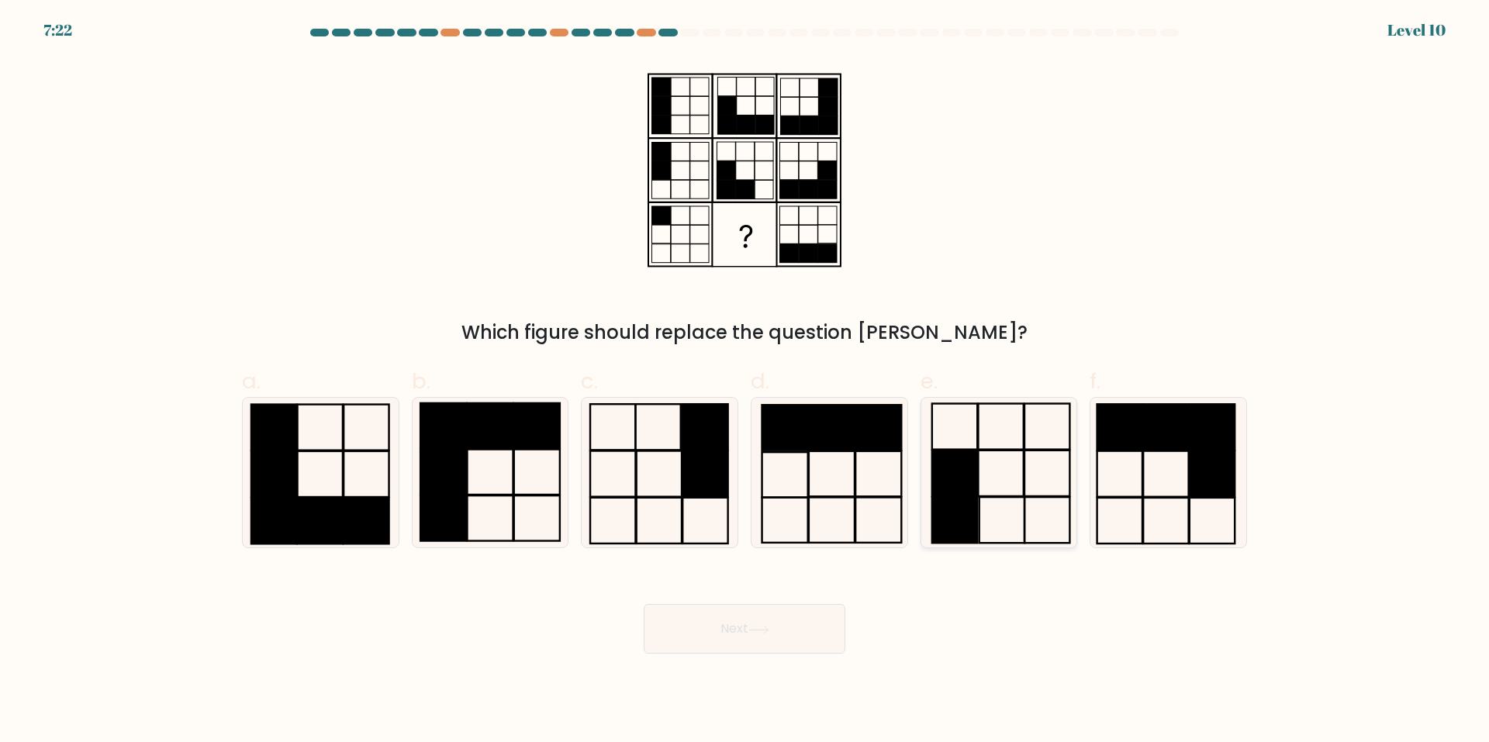
click at [963, 496] on rect at bounding box center [954, 474] width 45 height 46
click at [745, 382] on input "e." at bounding box center [745, 377] width 1 height 10
radio input "true"
click at [779, 622] on button "Next" at bounding box center [745, 629] width 202 height 50
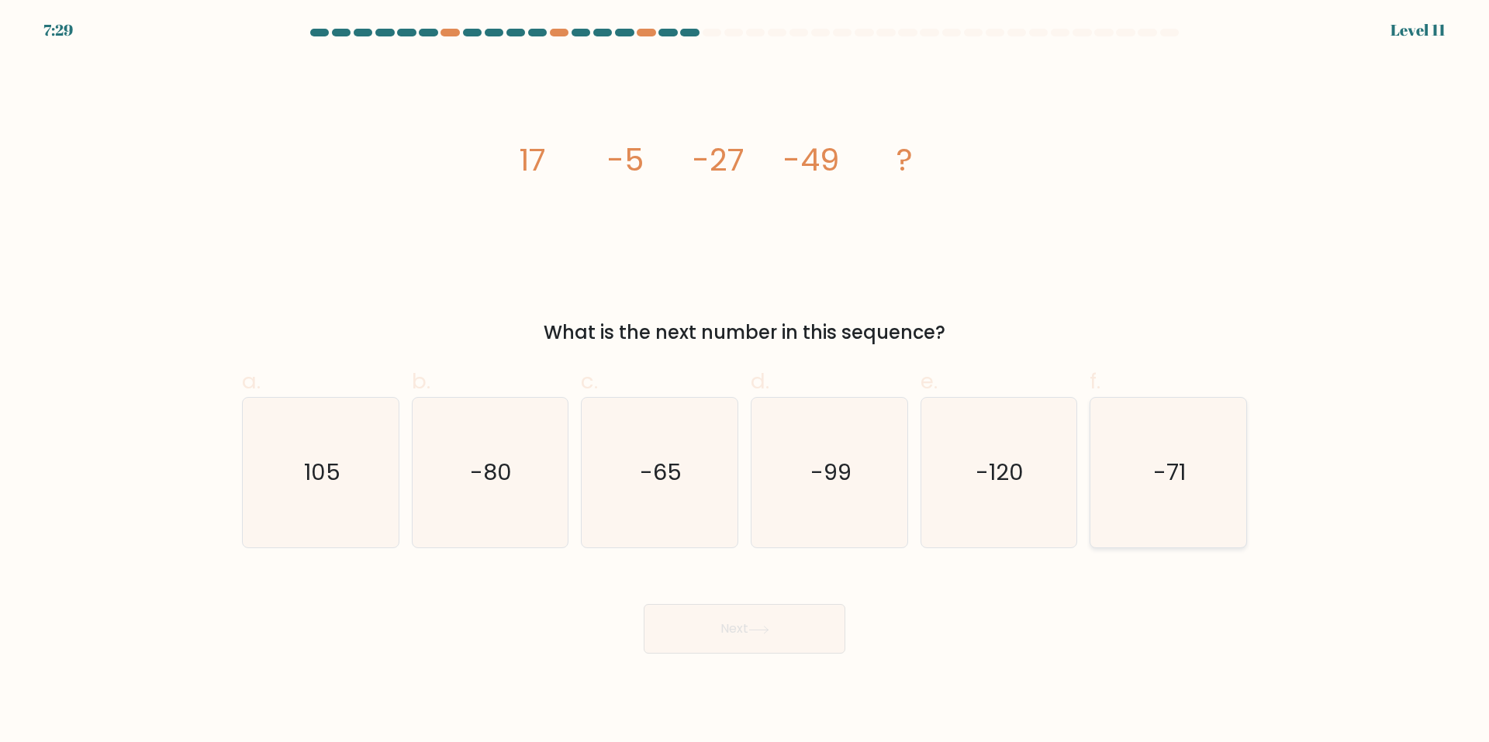
click at [1116, 477] on icon "-71" at bounding box center [1169, 473] width 150 height 150
click at [745, 382] on input "f. -71" at bounding box center [745, 377] width 1 height 10
radio input "true"
click at [803, 629] on button "Next" at bounding box center [745, 629] width 202 height 50
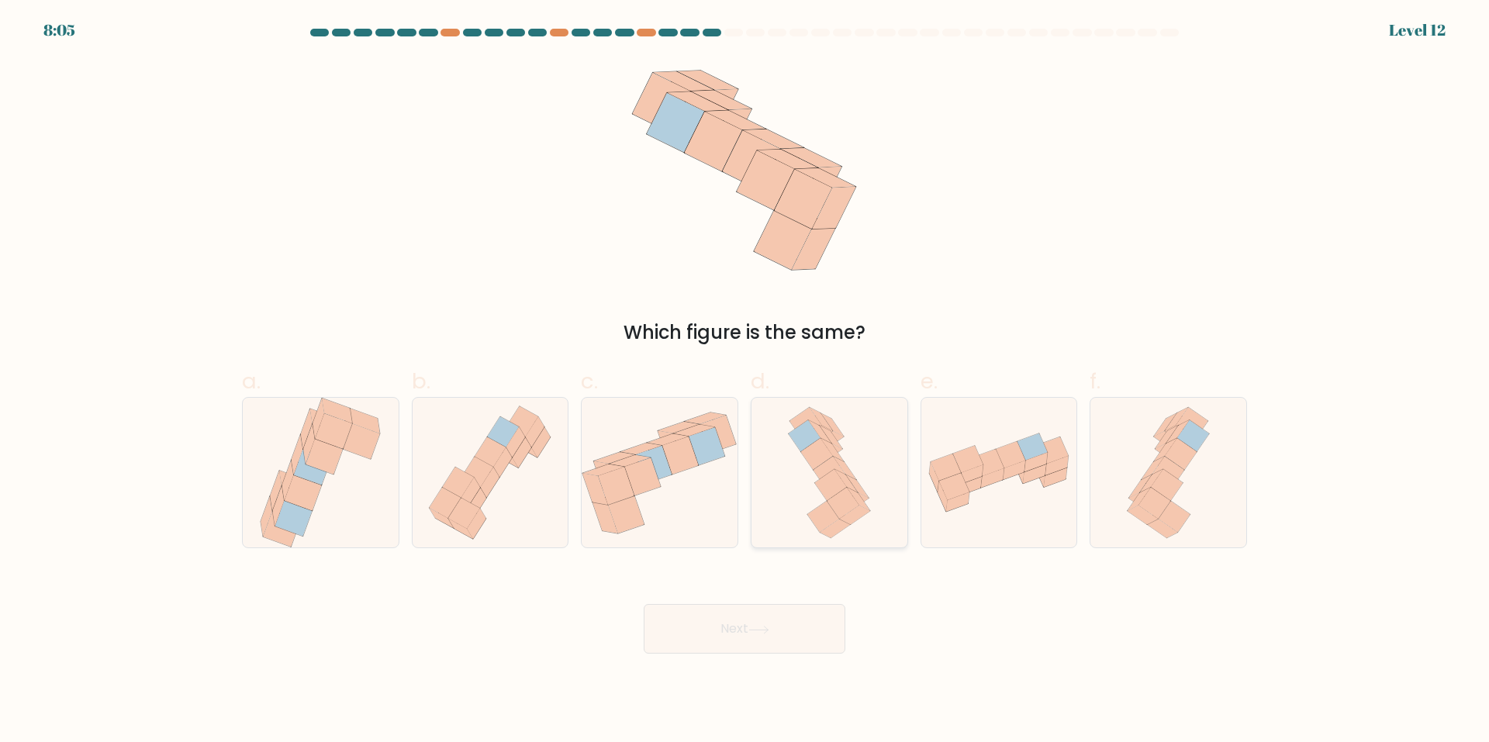
click at [805, 416] on icon at bounding box center [806, 423] width 32 height 31
click at [745, 382] on input "d." at bounding box center [745, 377] width 1 height 10
radio input "true"
click at [814, 630] on button "Next" at bounding box center [745, 629] width 202 height 50
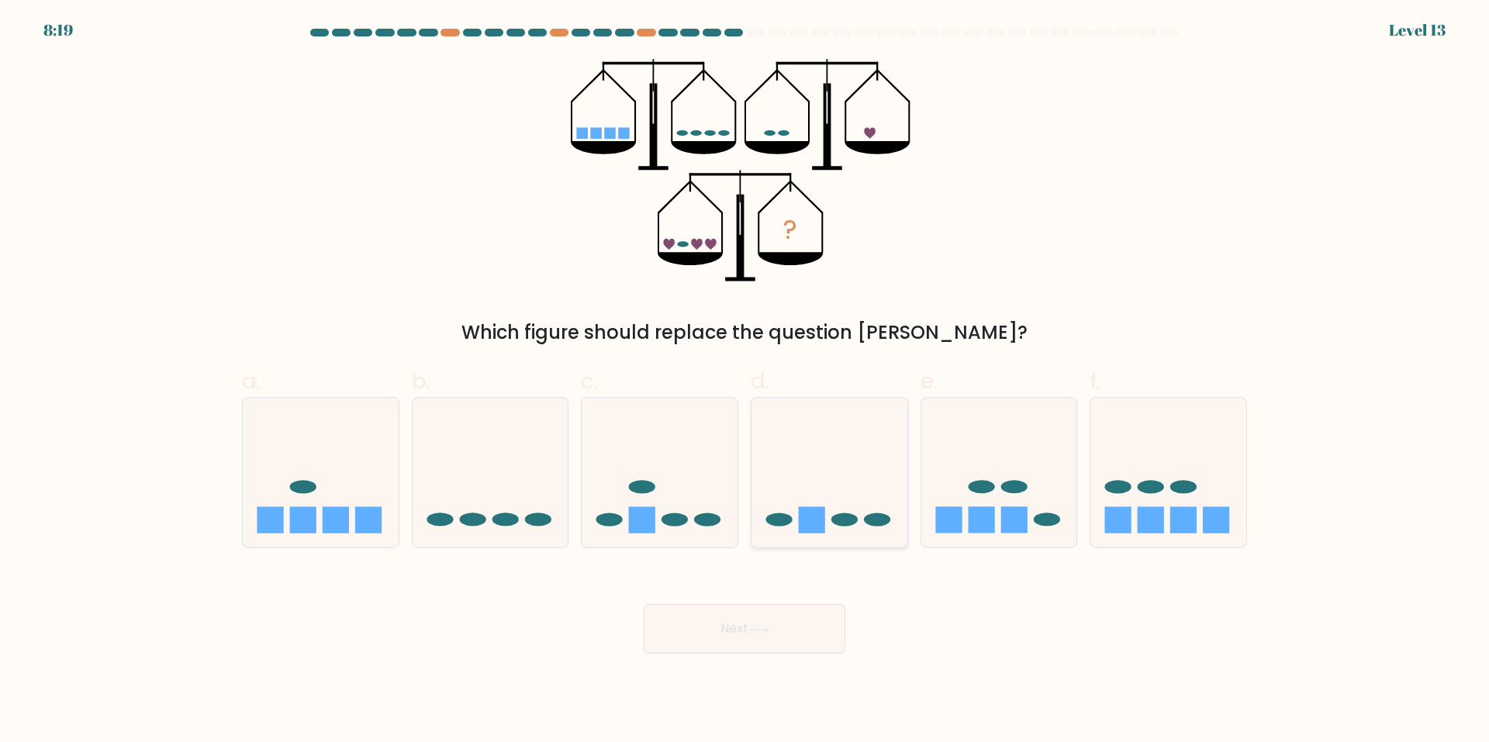
click at [869, 483] on icon at bounding box center [830, 473] width 156 height 129
click at [745, 382] on input "d." at bounding box center [745, 377] width 1 height 10
radio input "true"
click at [714, 615] on button "Next" at bounding box center [745, 629] width 202 height 50
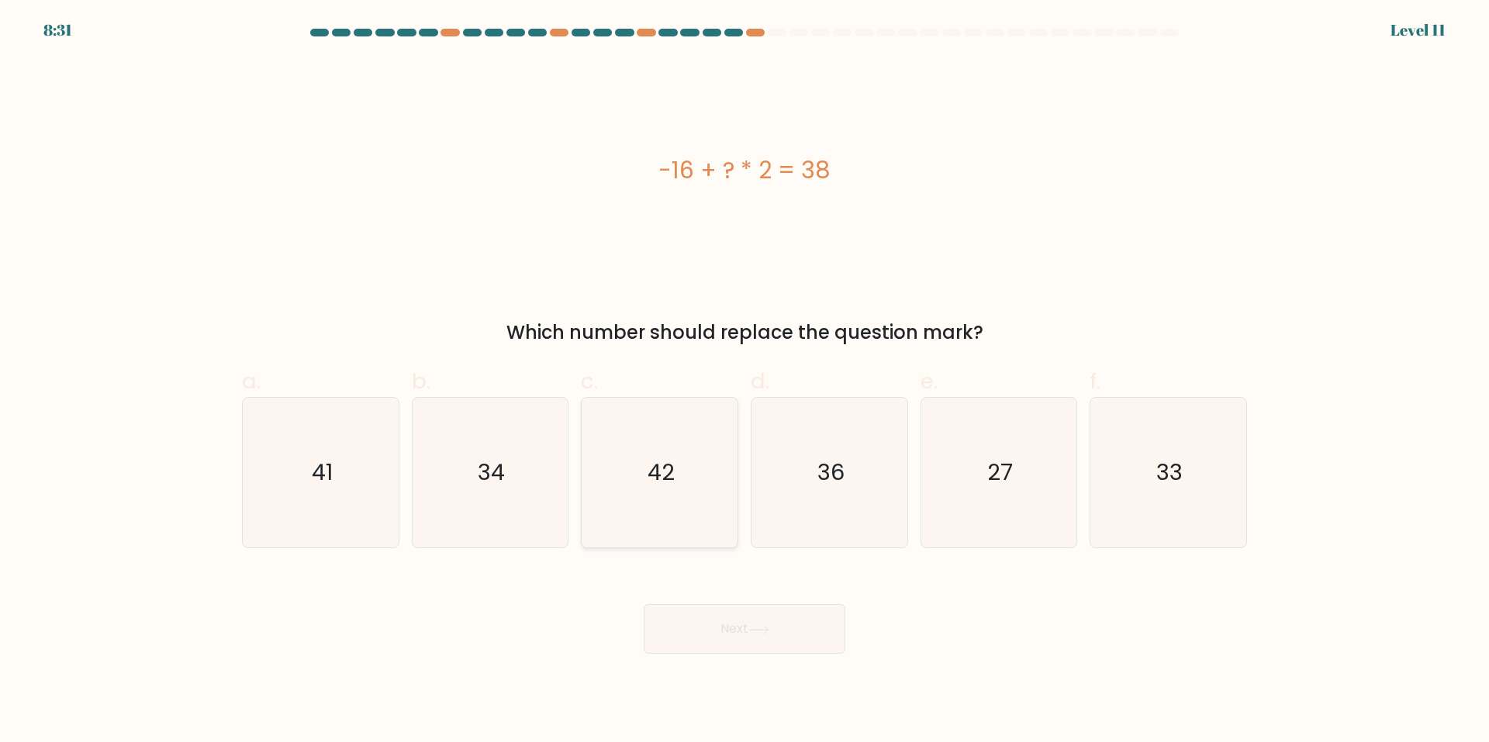
click at [654, 541] on icon "42" at bounding box center [660, 473] width 150 height 150
click at [745, 382] on input "c. 42" at bounding box center [745, 377] width 1 height 10
radio input "true"
click at [692, 614] on button "Next" at bounding box center [745, 629] width 202 height 50
